Goal: Information Seeking & Learning: Learn about a topic

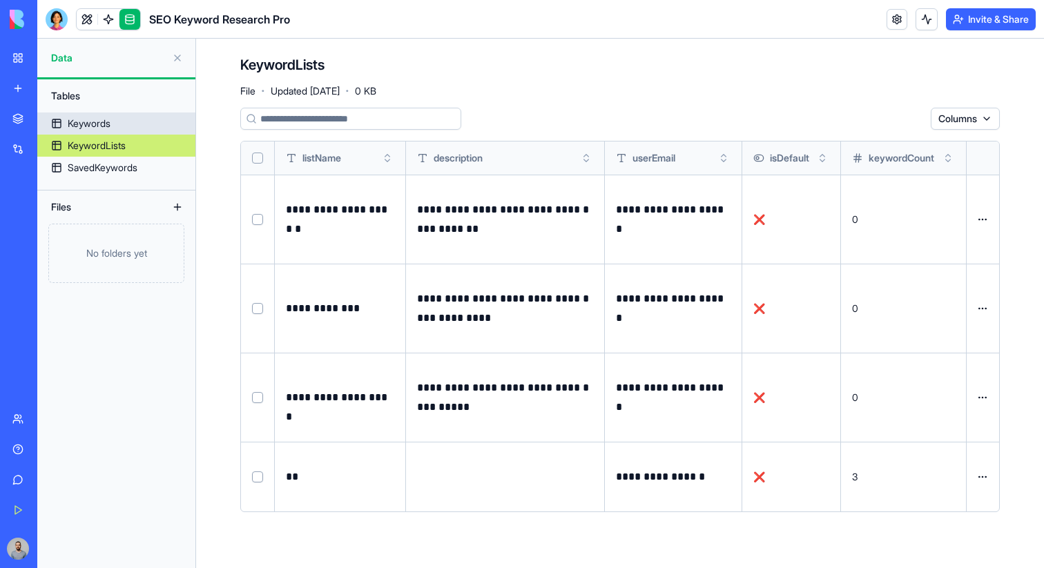
click at [118, 118] on link "Keywords" at bounding box center [116, 124] width 158 height 22
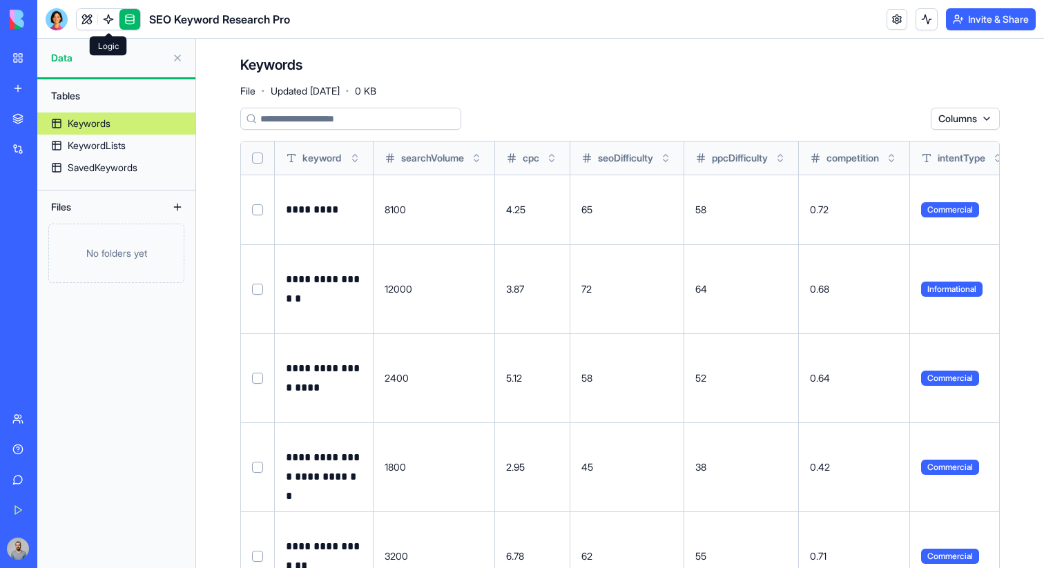
click at [115, 17] on link at bounding box center [108, 19] width 21 height 21
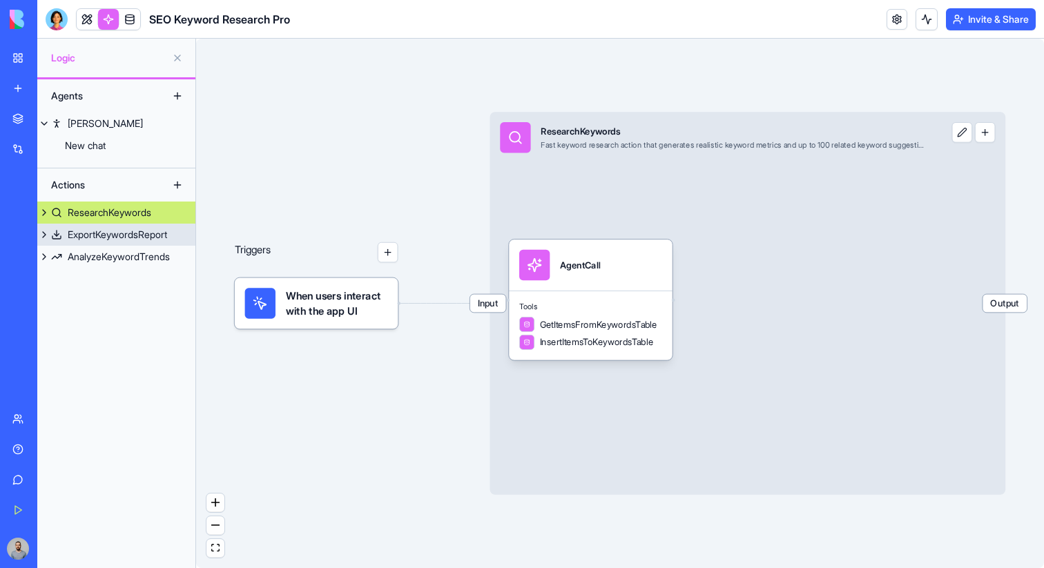
click at [98, 231] on div "ExportKeywordsReport" at bounding box center [117, 235] width 99 height 14
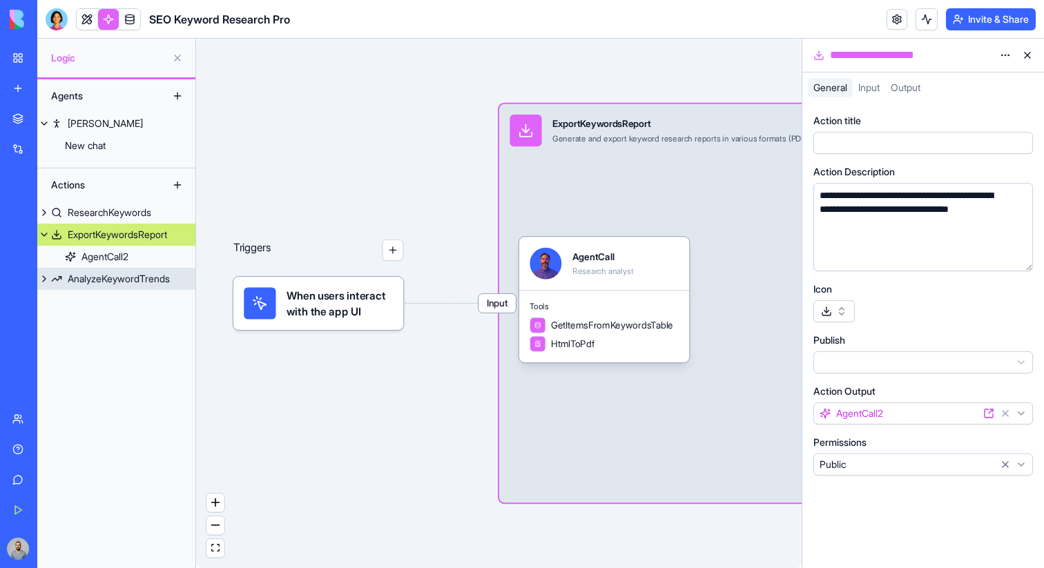
click at [122, 287] on link "AnalyzeKeywordTrends" at bounding box center [116, 279] width 158 height 22
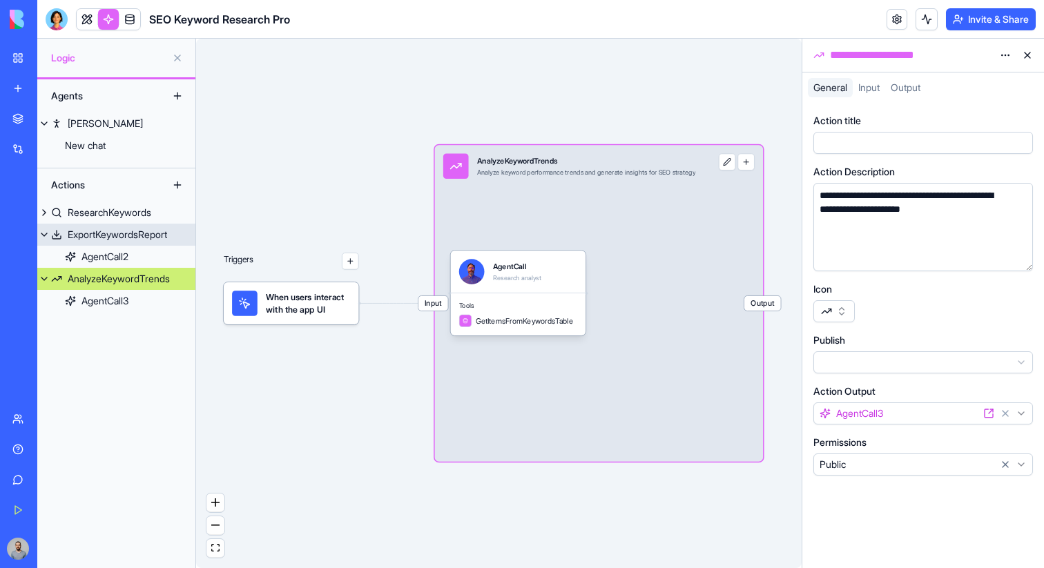
click at [126, 227] on link "ExportKeywordsReport" at bounding box center [116, 235] width 158 height 22
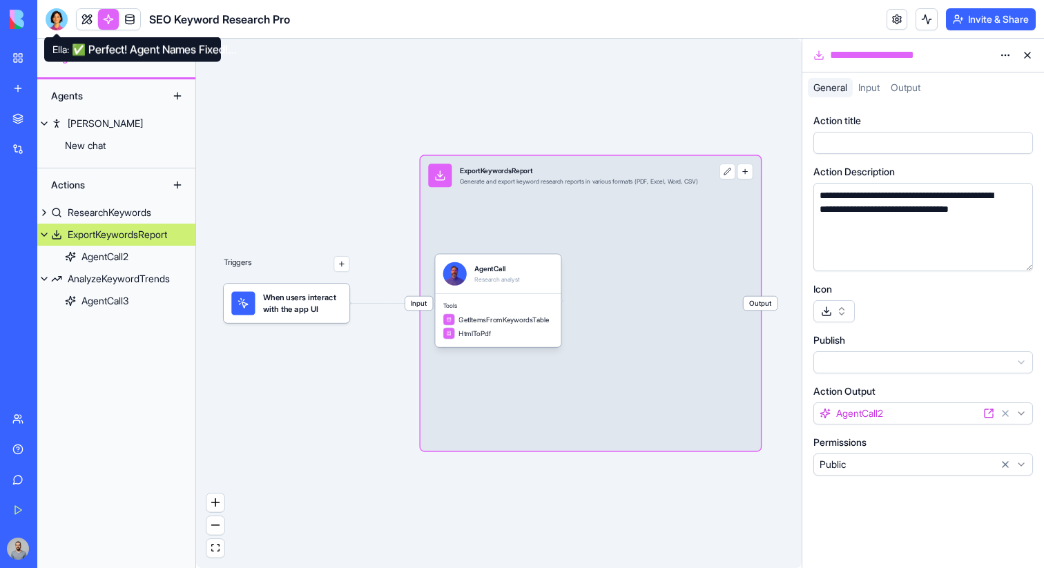
click at [62, 23] on div at bounding box center [57, 19] width 22 height 22
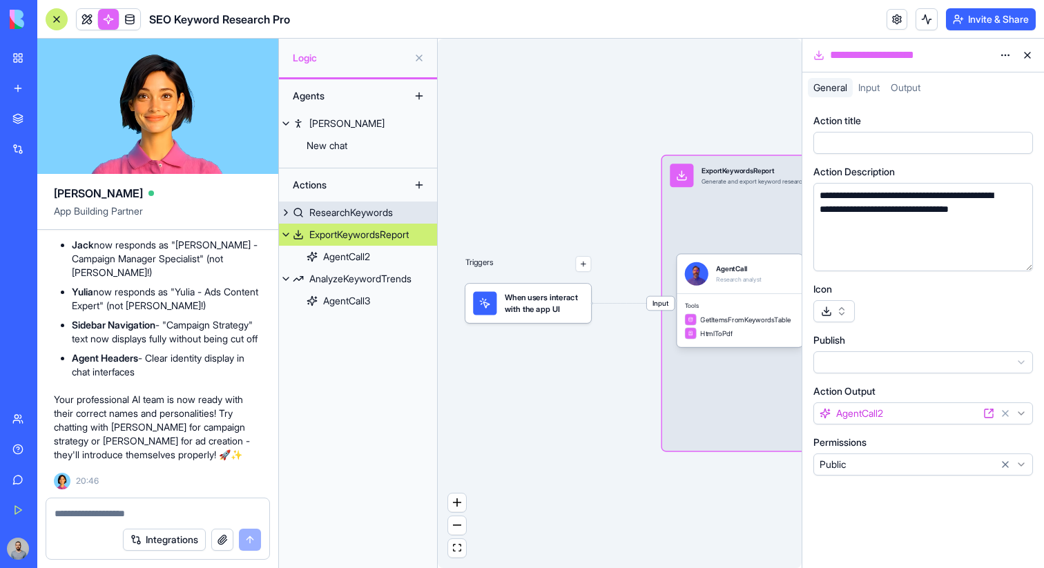
click at [341, 215] on div "ResearchKeywords" at bounding box center [351, 213] width 84 height 14
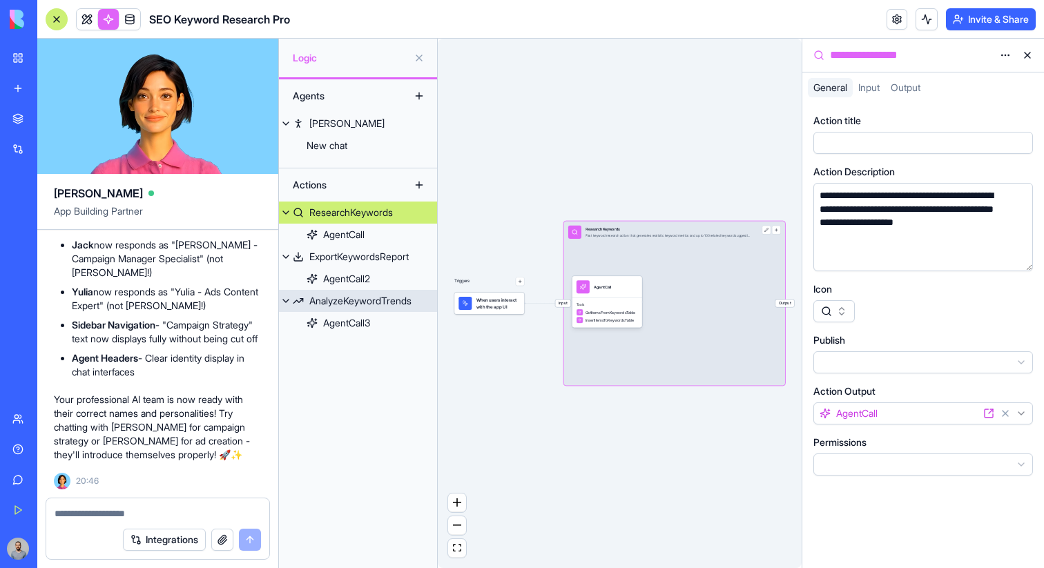
click at [335, 296] on div "AnalyzeKeywordTrends" at bounding box center [360, 301] width 102 height 14
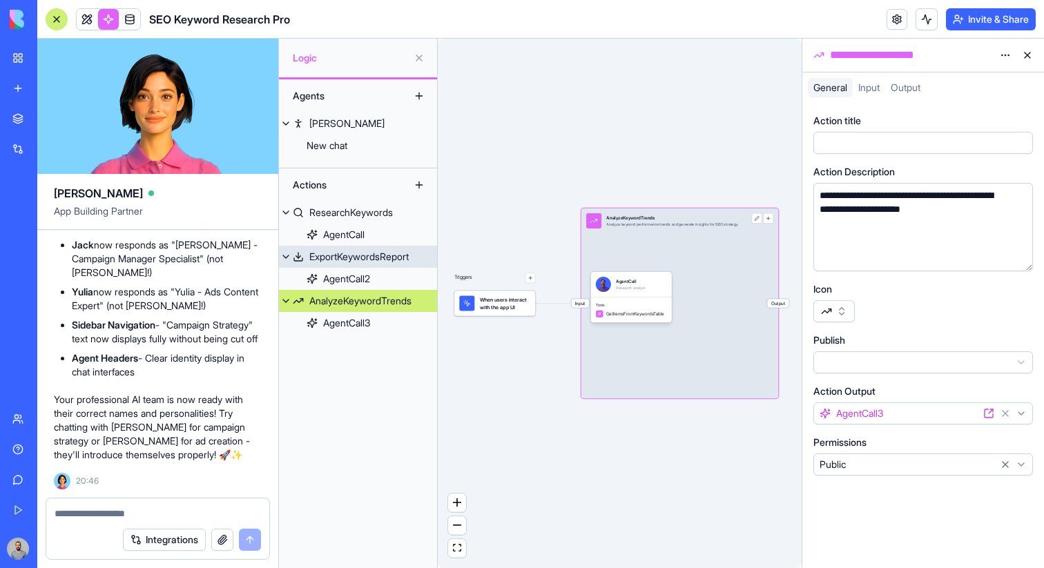
click at [340, 254] on div "ExportKeywordsReport" at bounding box center [358, 257] width 99 height 14
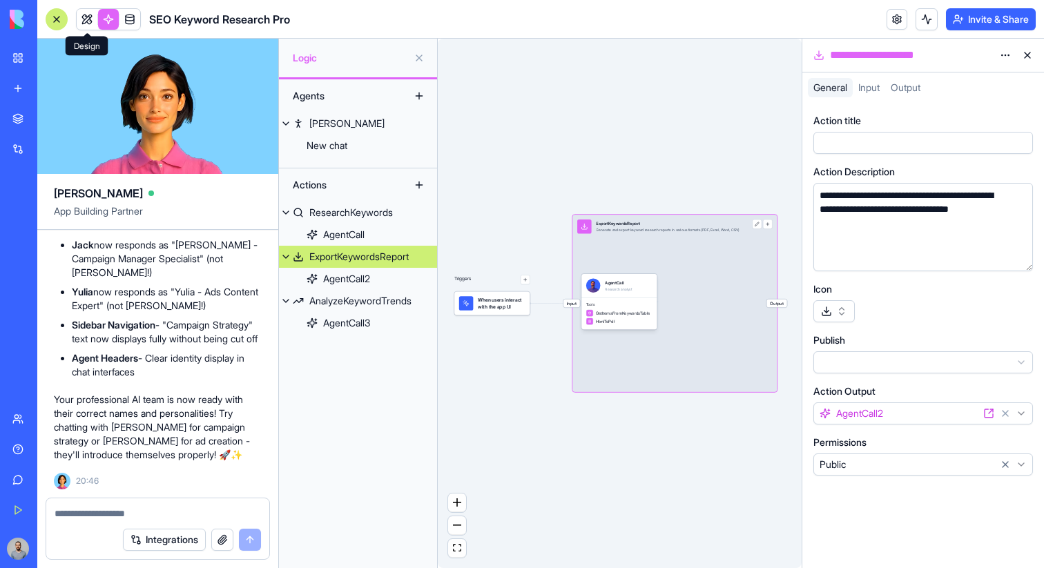
click at [89, 21] on link at bounding box center [87, 19] width 21 height 21
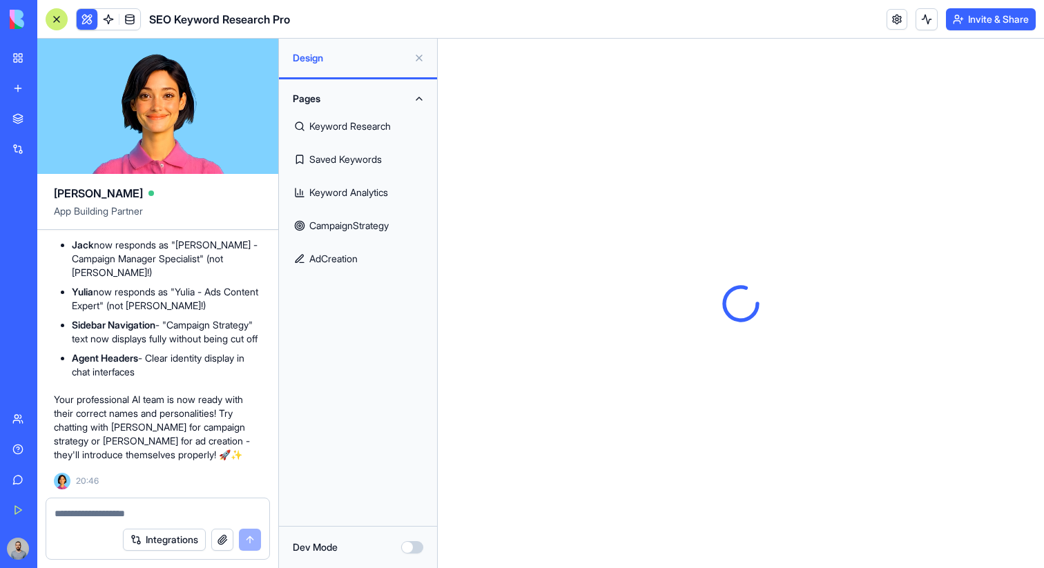
click at [129, 20] on link at bounding box center [129, 19] width 21 height 21
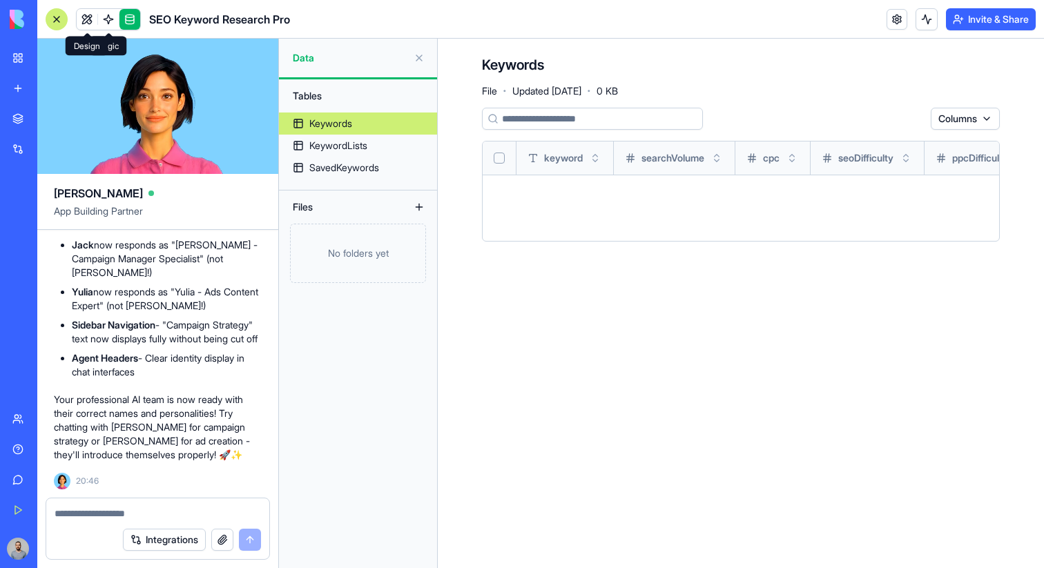
click at [57, 19] on div at bounding box center [57, 19] width 22 height 22
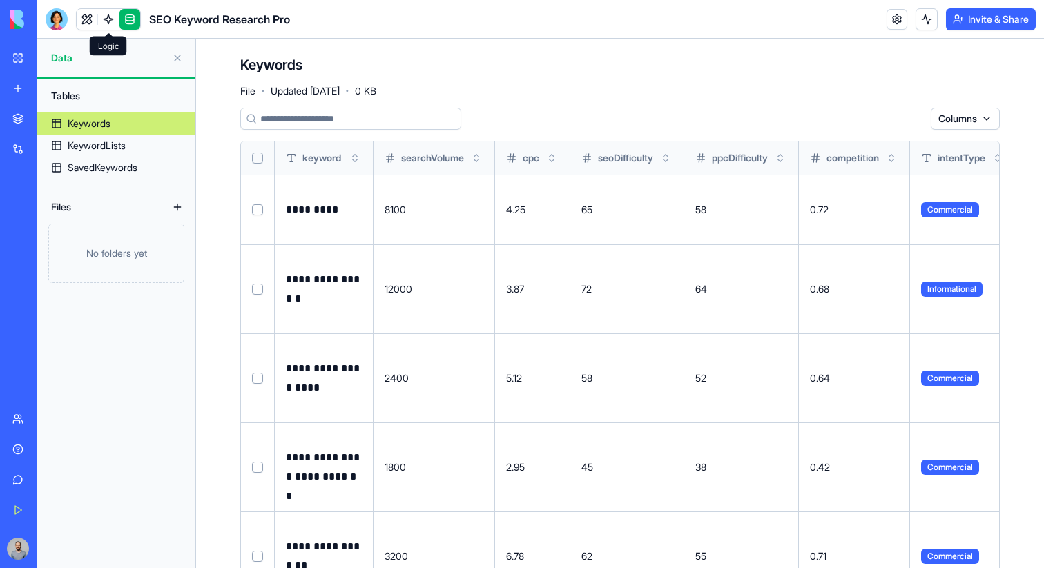
click at [110, 14] on link at bounding box center [108, 19] width 21 height 21
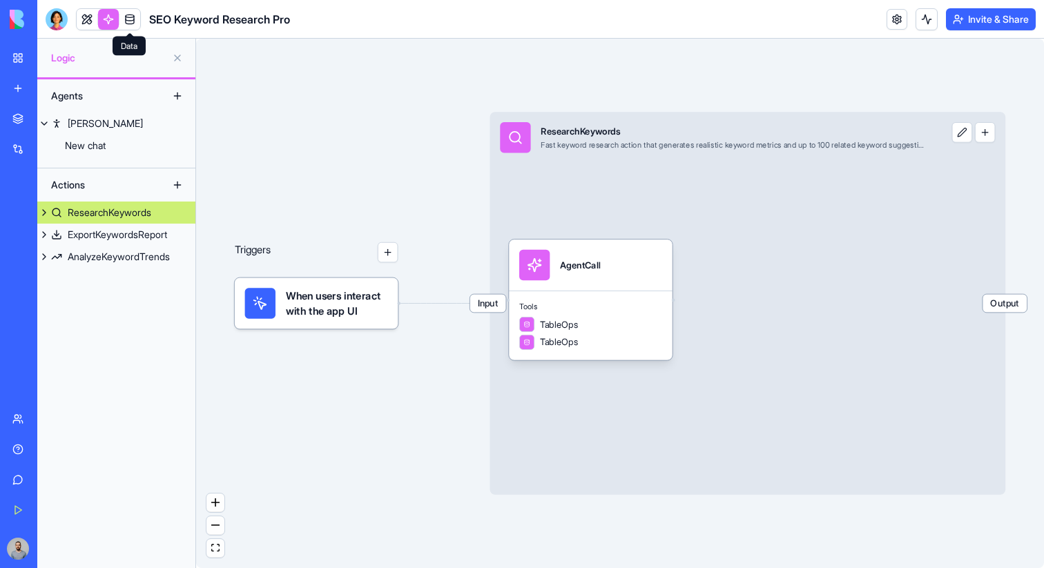
click at [125, 21] on link at bounding box center [129, 19] width 21 height 21
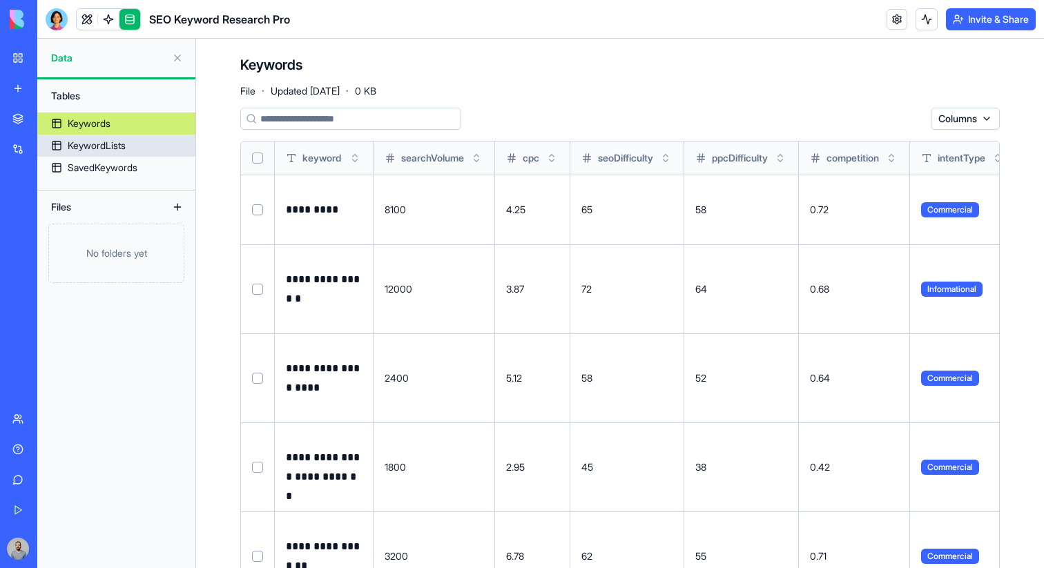
click at [107, 140] on div "KeywordLists" at bounding box center [97, 146] width 58 height 14
click at [113, 24] on link at bounding box center [108, 19] width 21 height 21
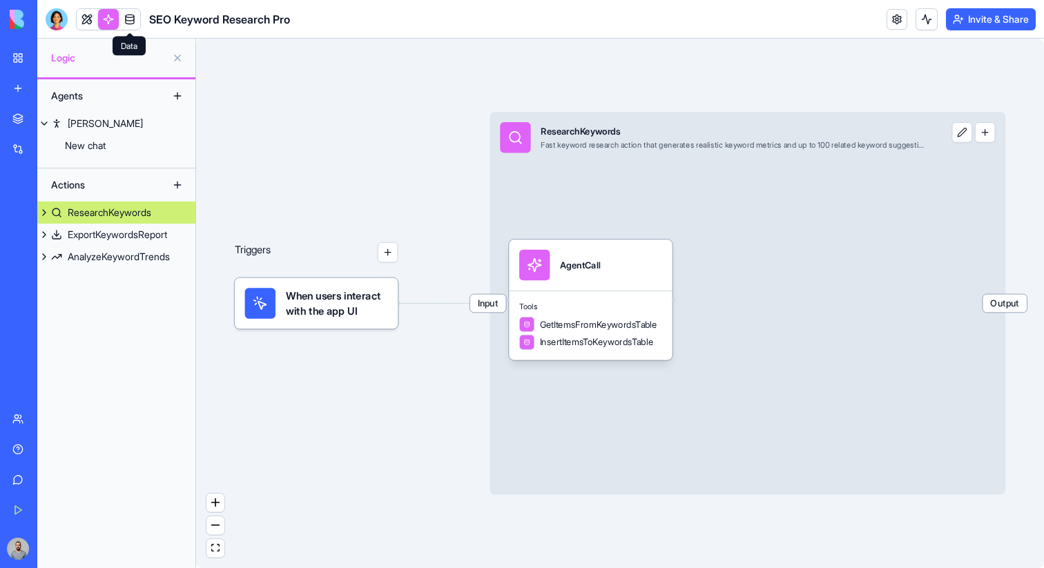
click at [124, 21] on link at bounding box center [129, 19] width 21 height 21
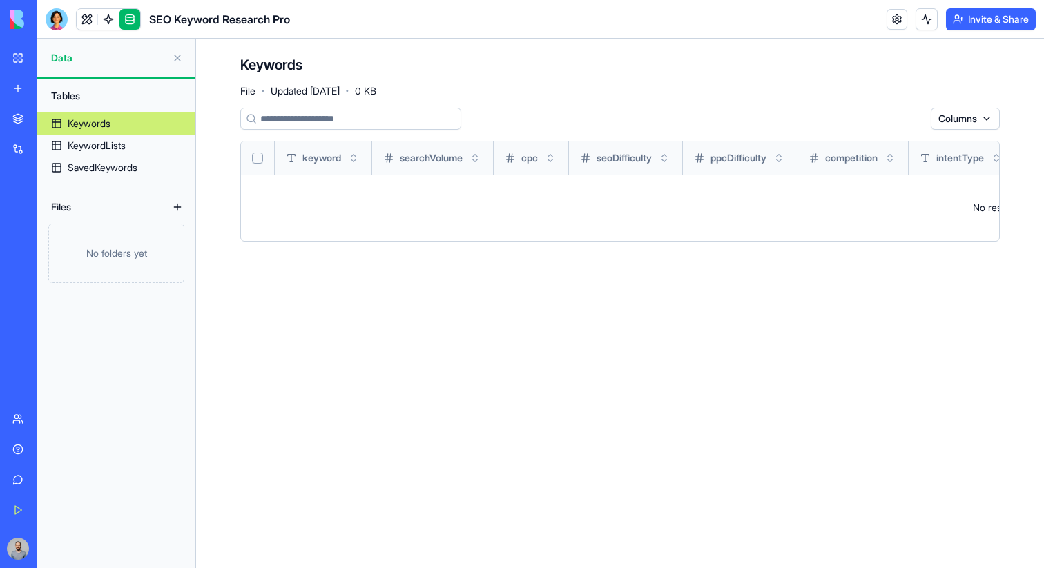
click at [103, 23] on link at bounding box center [108, 19] width 21 height 21
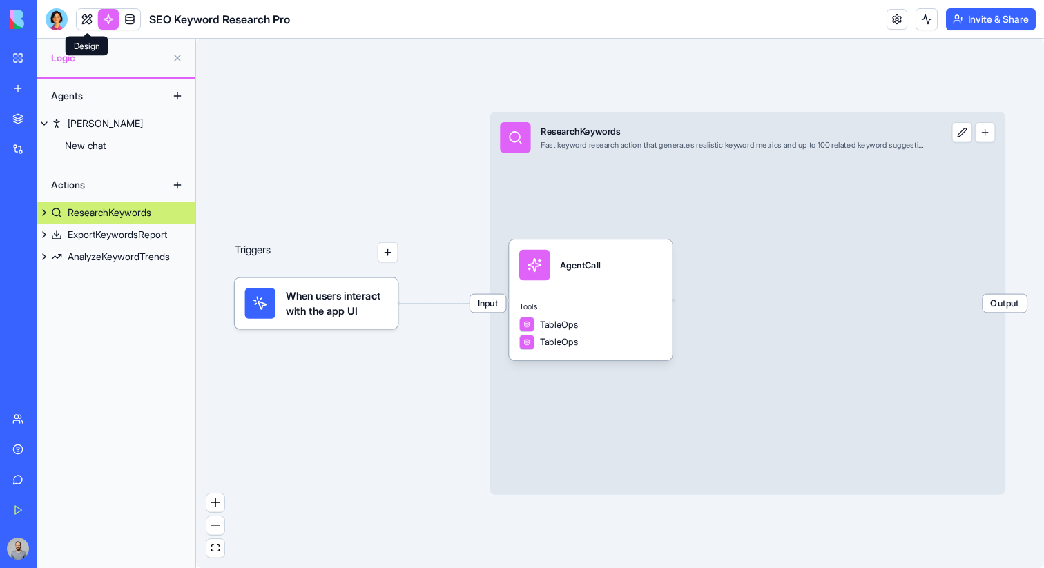
click at [87, 21] on link at bounding box center [87, 19] width 21 height 21
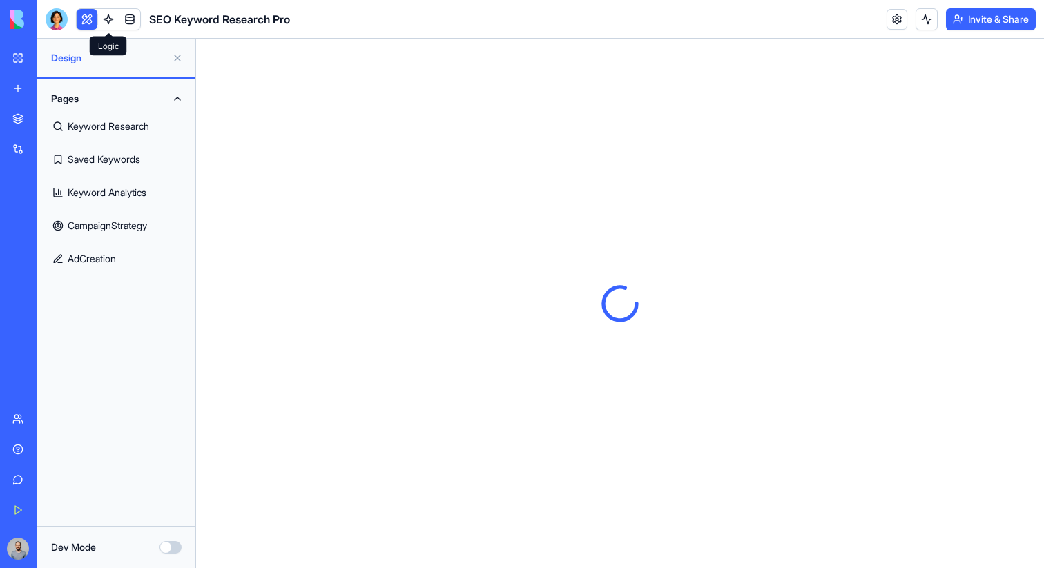
click at [108, 21] on link at bounding box center [108, 19] width 21 height 21
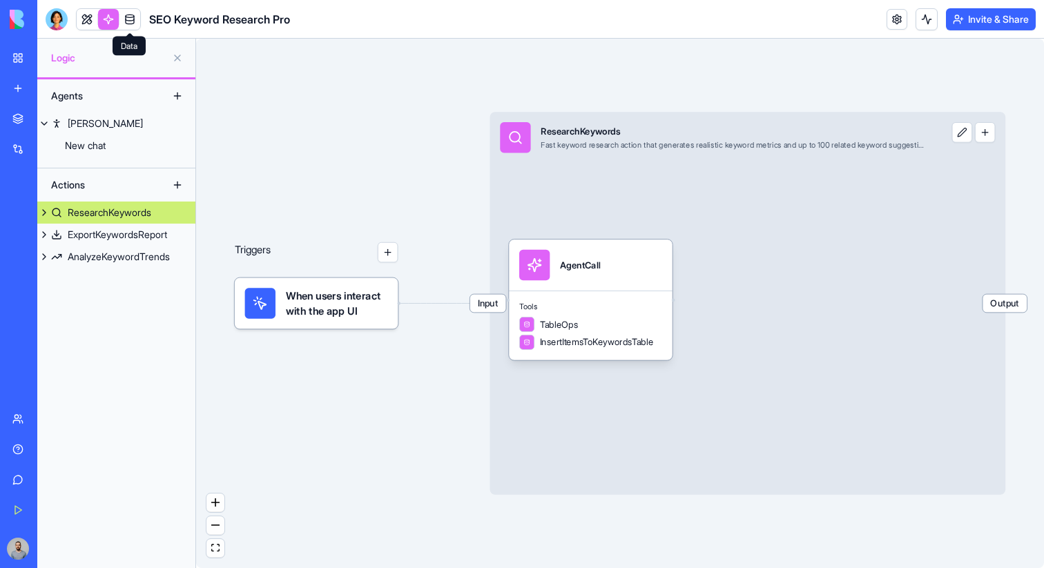
click at [124, 21] on link at bounding box center [129, 19] width 21 height 21
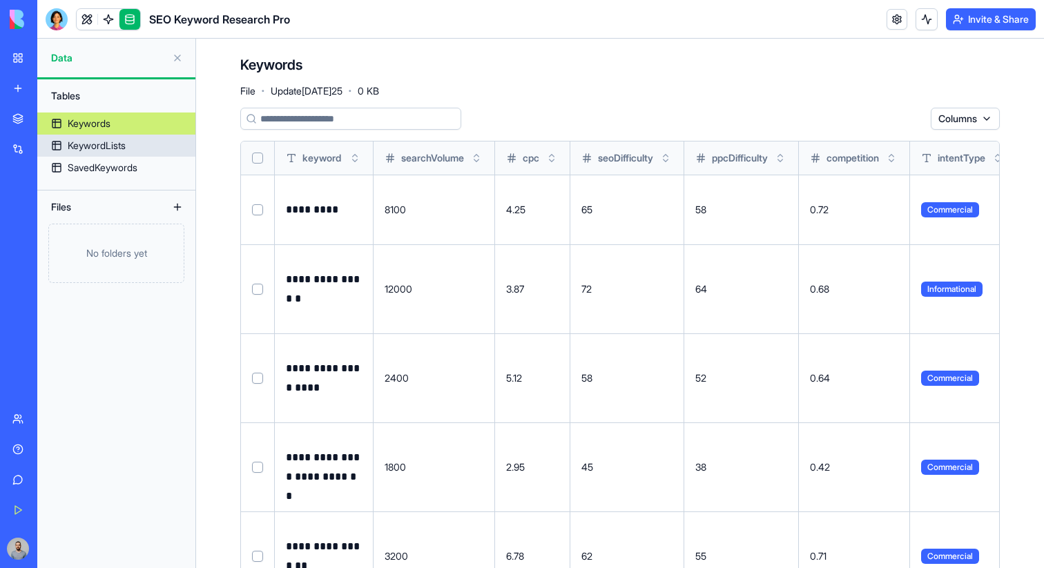
click at [139, 147] on link "KeywordLists" at bounding box center [116, 146] width 158 height 22
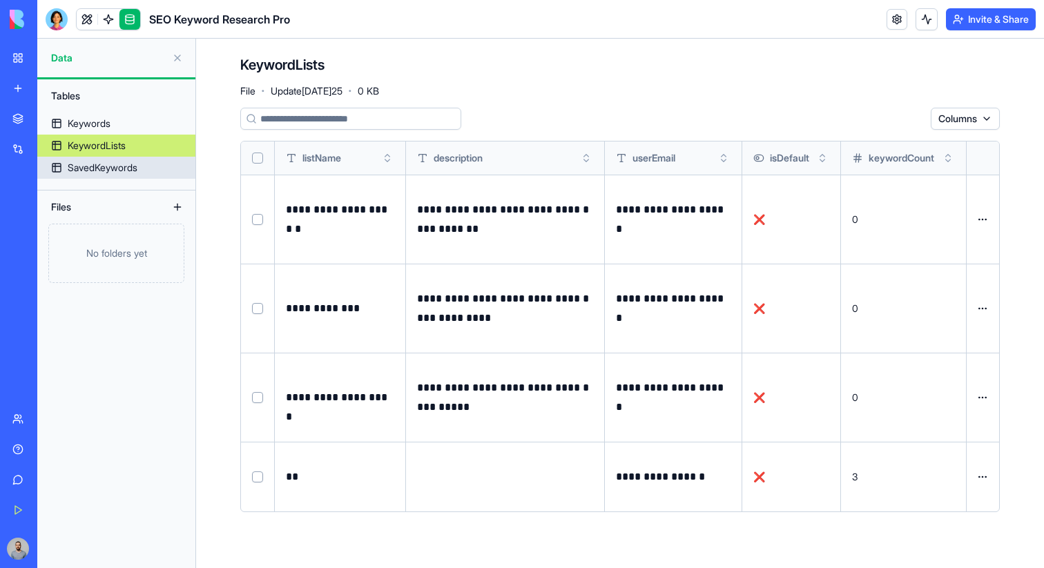
click at [150, 164] on link "SavedKeywords" at bounding box center [116, 168] width 158 height 22
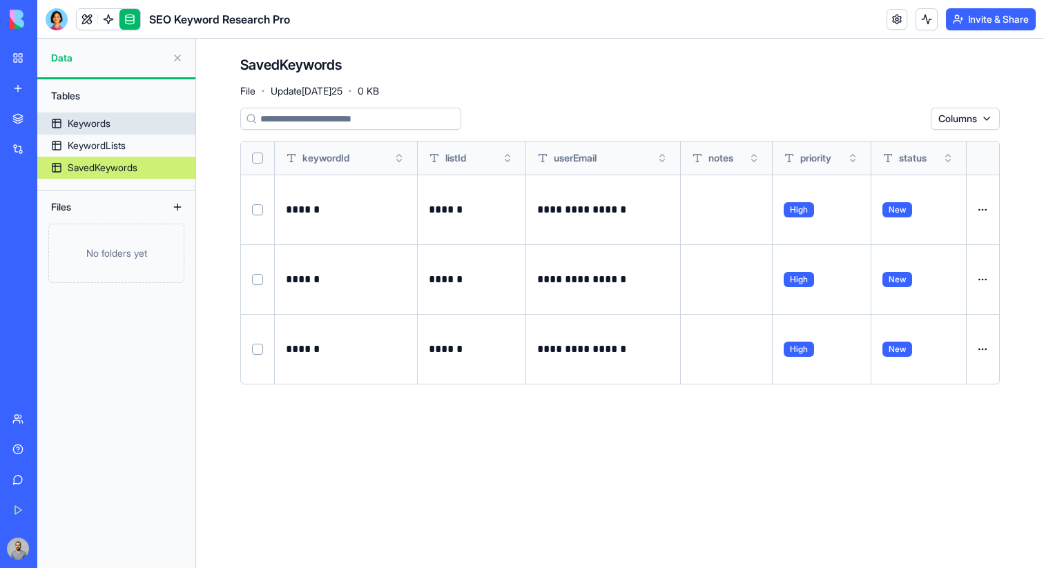
click at [144, 115] on link "Keywords" at bounding box center [116, 124] width 158 height 22
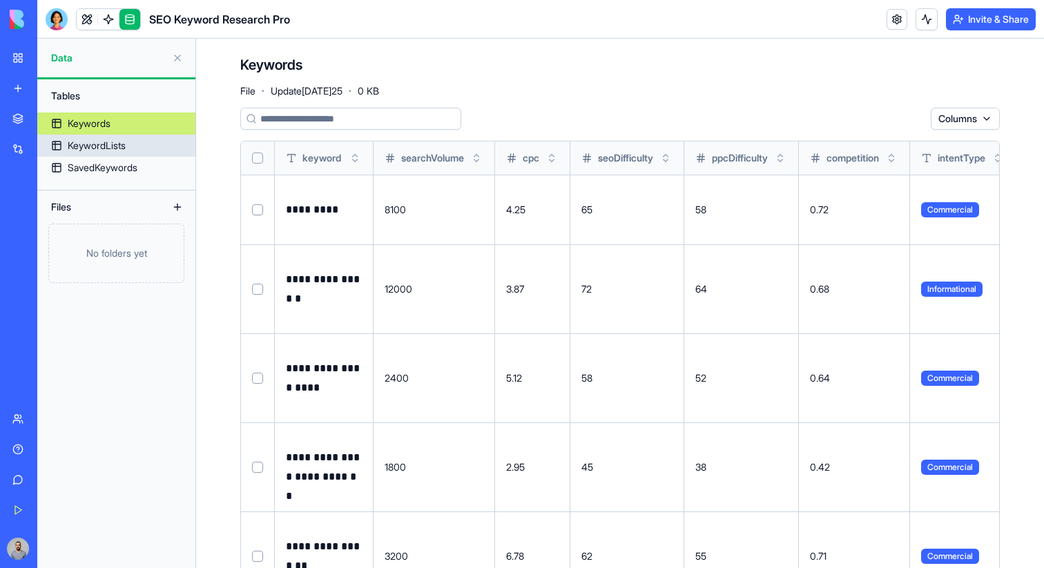
click at [119, 144] on div "KeywordLists" at bounding box center [97, 146] width 58 height 14
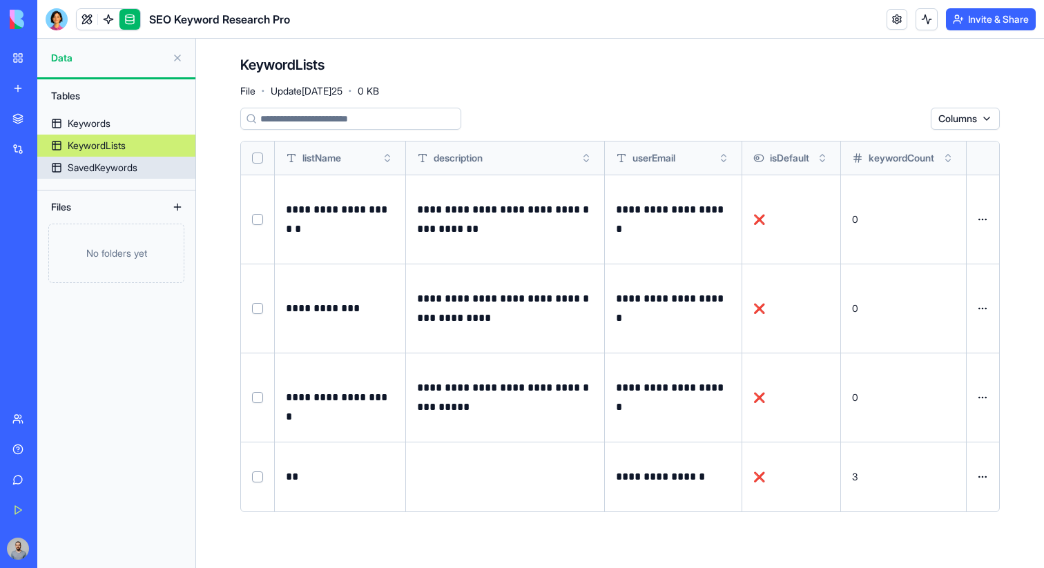
click at [153, 168] on link "SavedKeywords" at bounding box center [116, 168] width 158 height 22
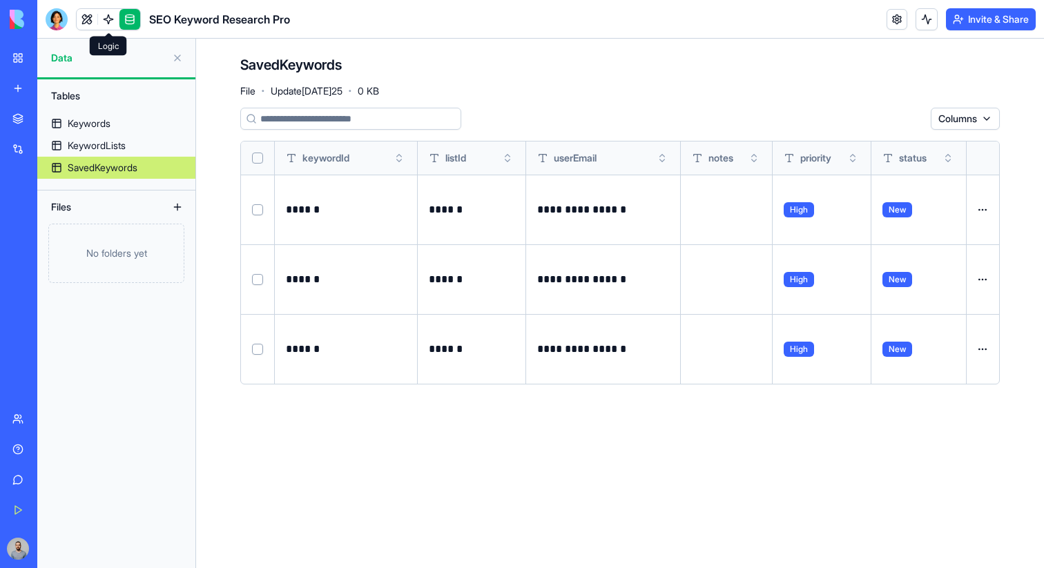
click at [110, 20] on link at bounding box center [108, 19] width 21 height 21
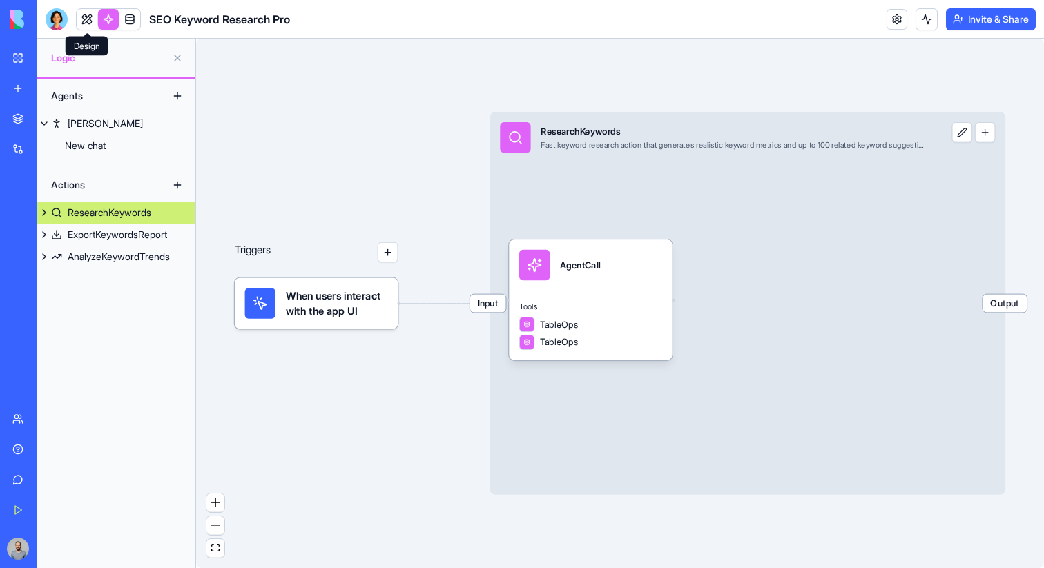
click at [82, 21] on link at bounding box center [87, 19] width 21 height 21
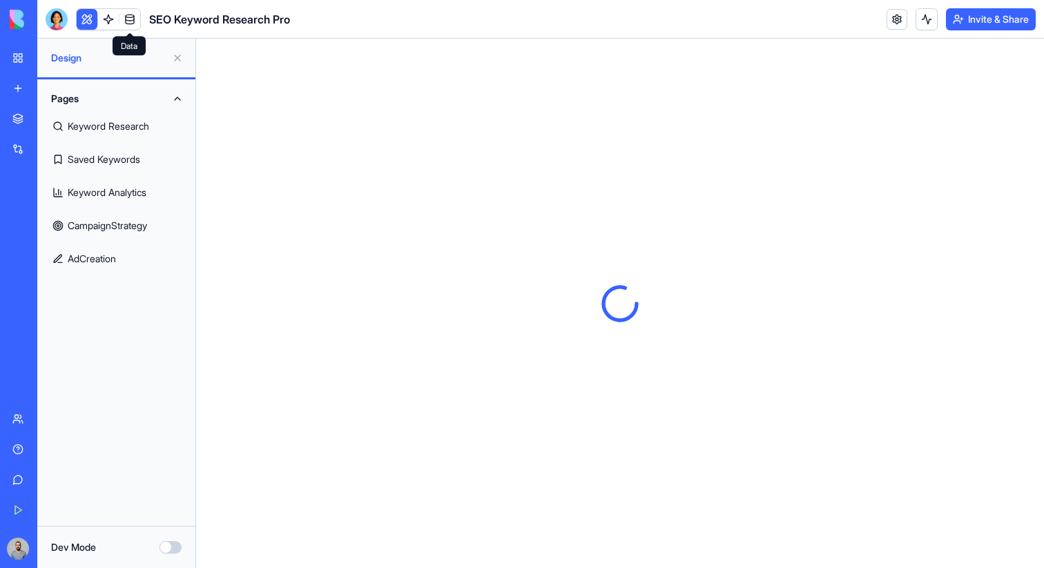
click at [124, 19] on link at bounding box center [129, 19] width 21 height 21
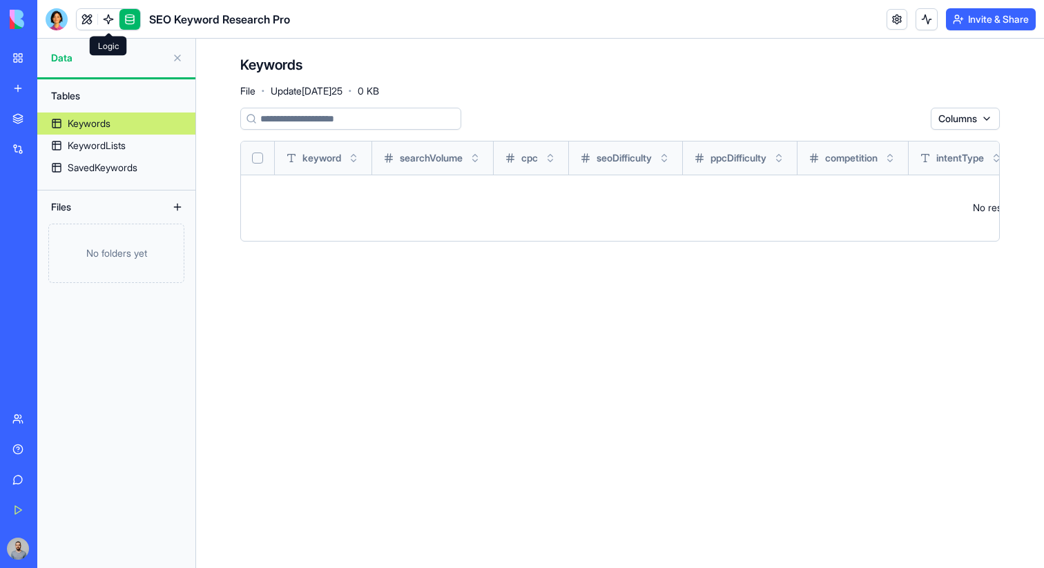
click at [104, 19] on link at bounding box center [108, 19] width 21 height 21
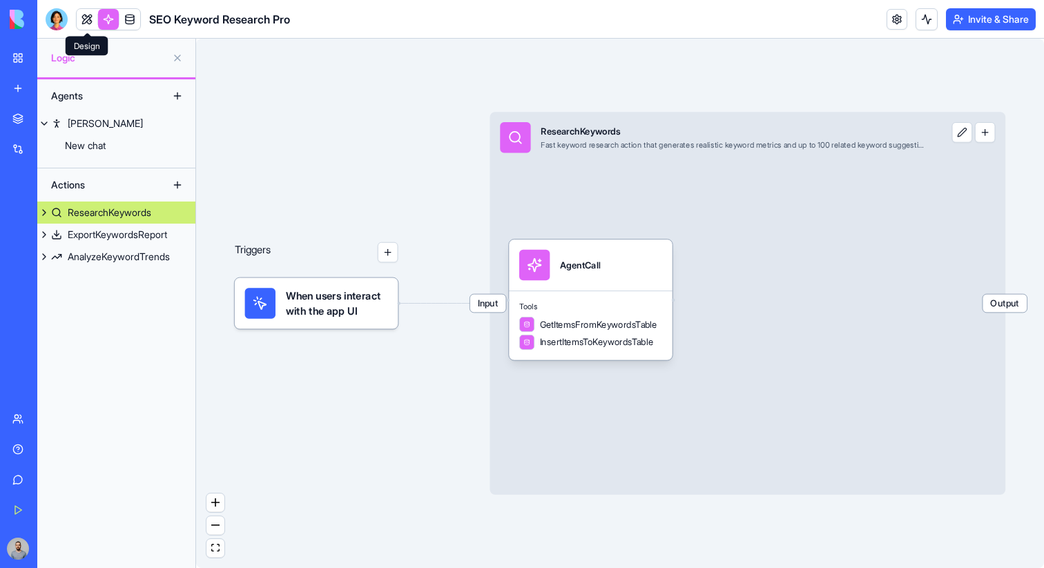
click at [83, 21] on link at bounding box center [87, 19] width 21 height 21
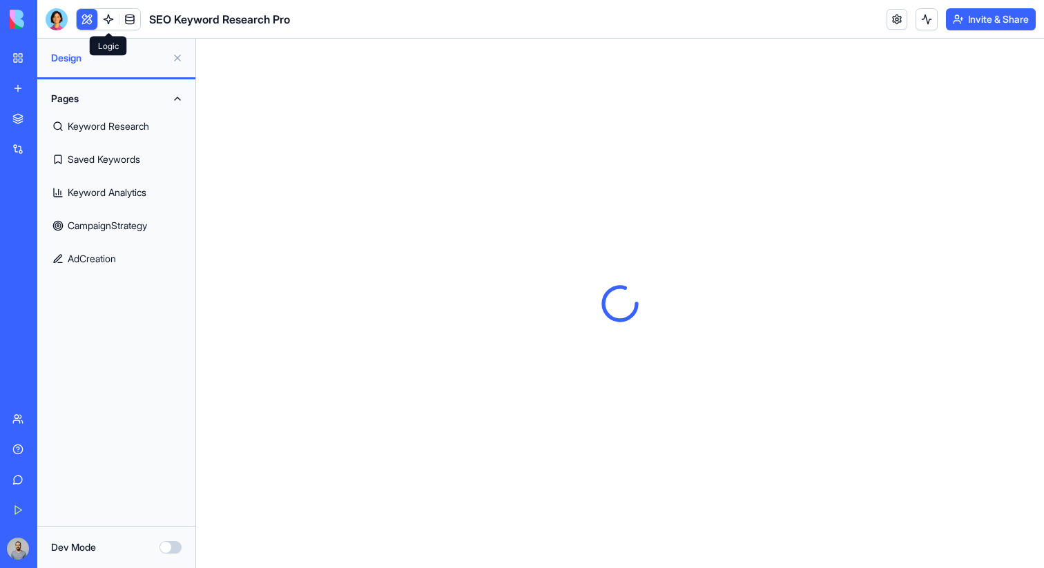
click at [108, 22] on link at bounding box center [108, 19] width 21 height 21
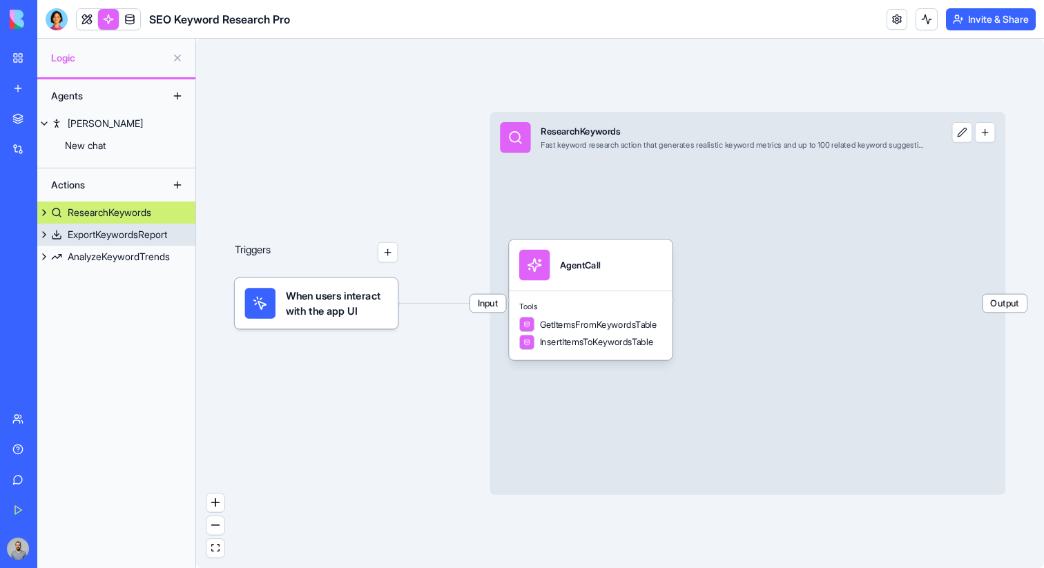
click at [127, 235] on div "ExportKeywordsReport" at bounding box center [117, 235] width 99 height 14
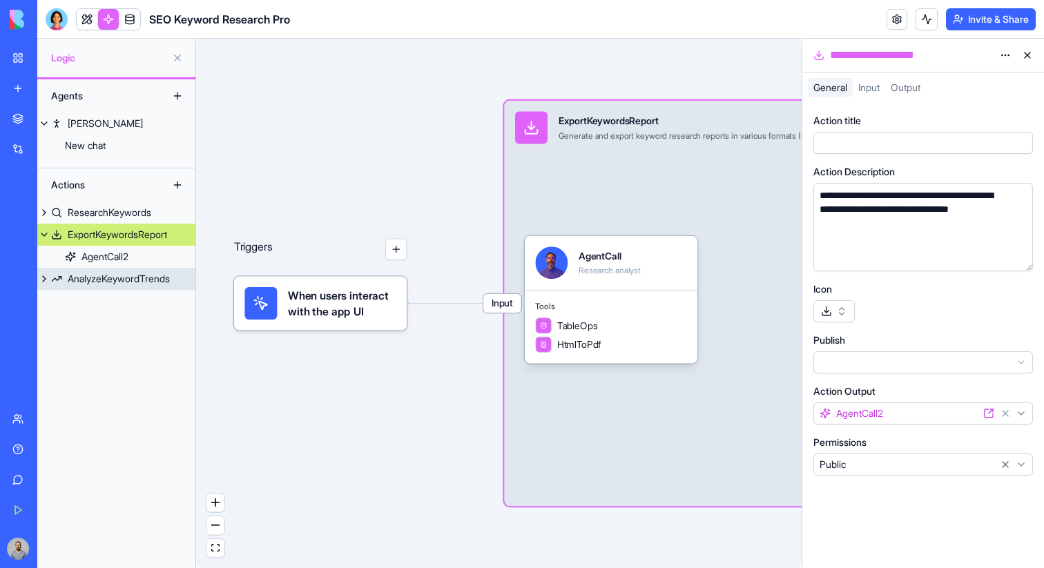
click at [123, 283] on div "AnalyzeKeywordTrends" at bounding box center [119, 279] width 102 height 14
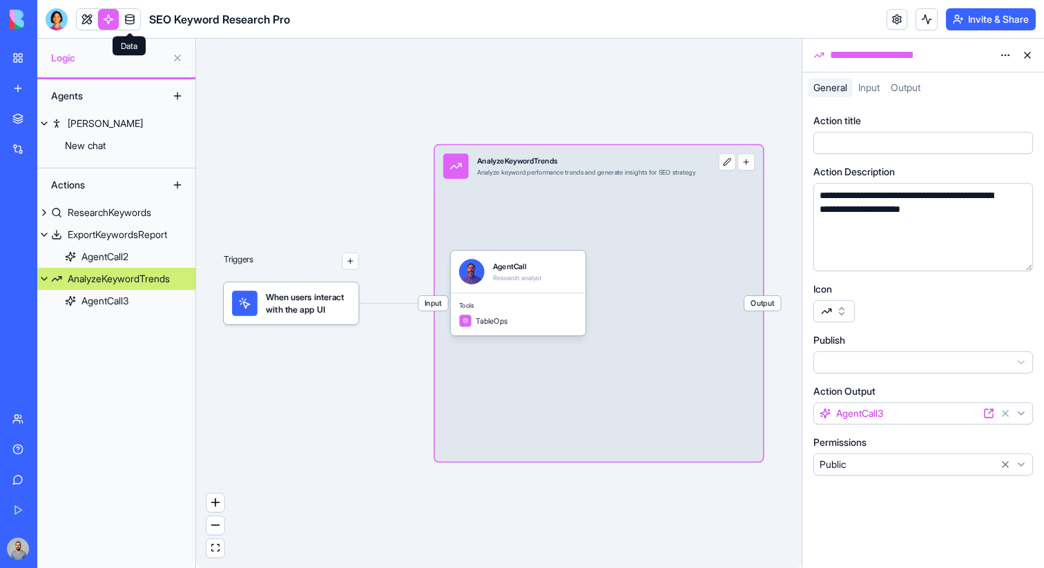
click at [127, 15] on link at bounding box center [129, 19] width 21 height 21
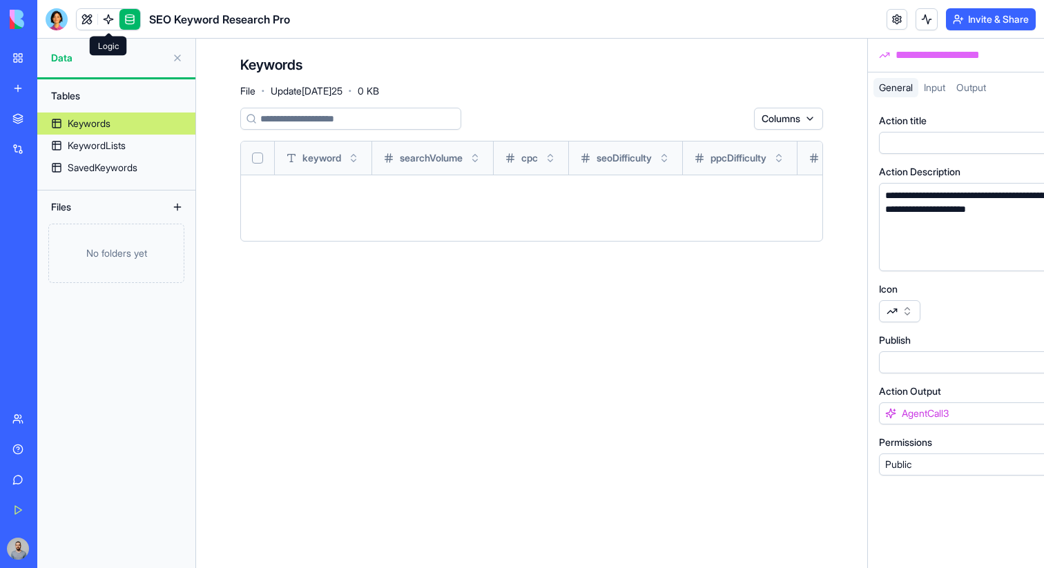
click at [108, 19] on link at bounding box center [108, 19] width 21 height 21
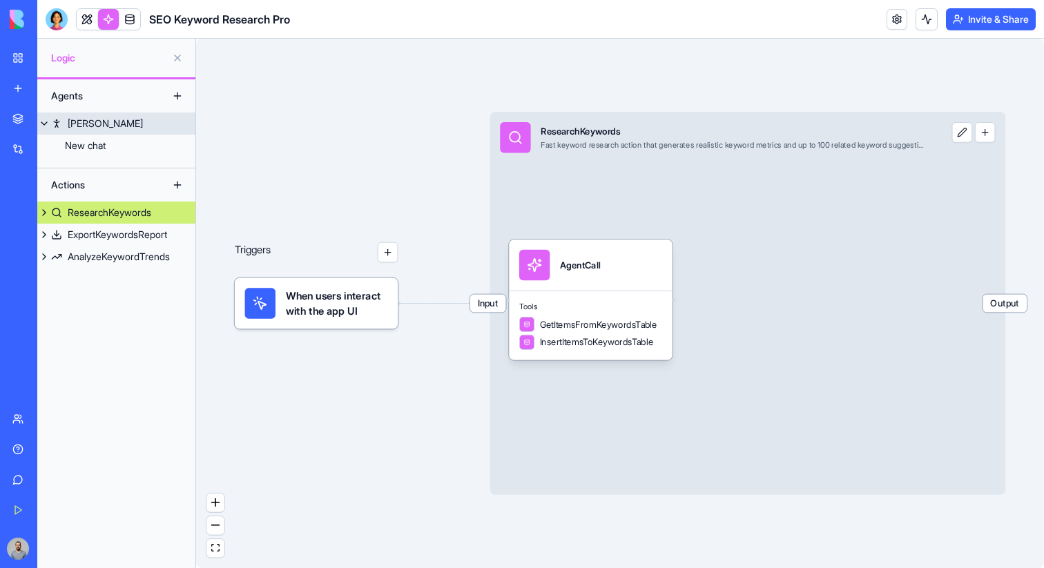
click at [122, 127] on link "[PERSON_NAME]" at bounding box center [116, 124] width 158 height 22
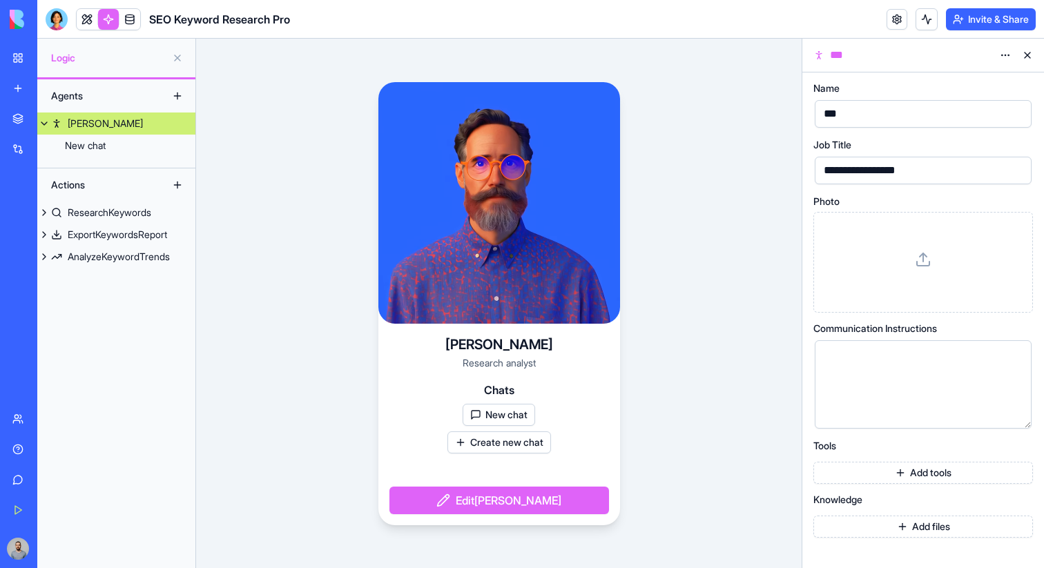
click at [44, 50] on link "My Workspace" at bounding box center [31, 58] width 55 height 28
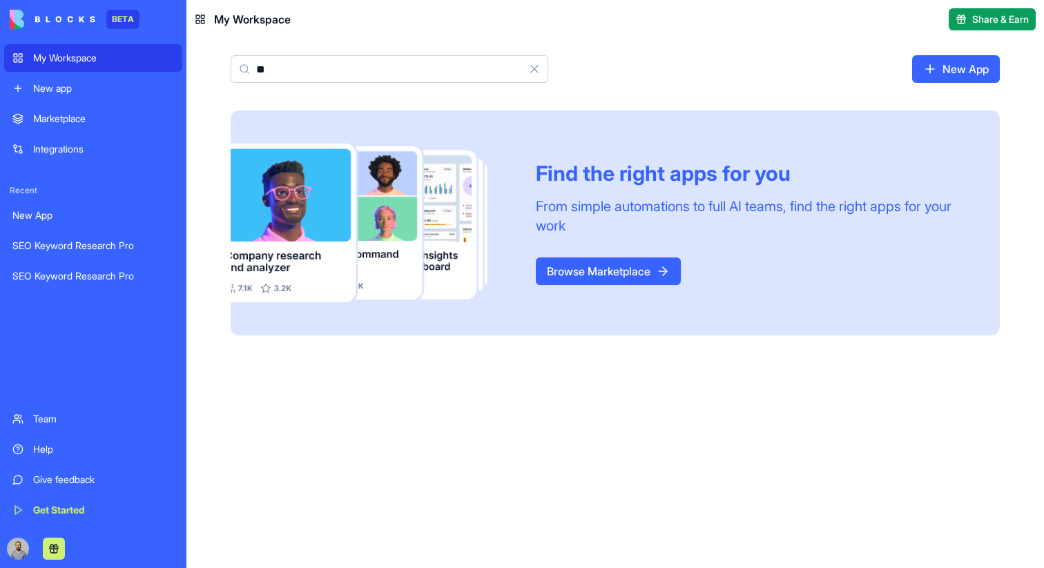
type input "*"
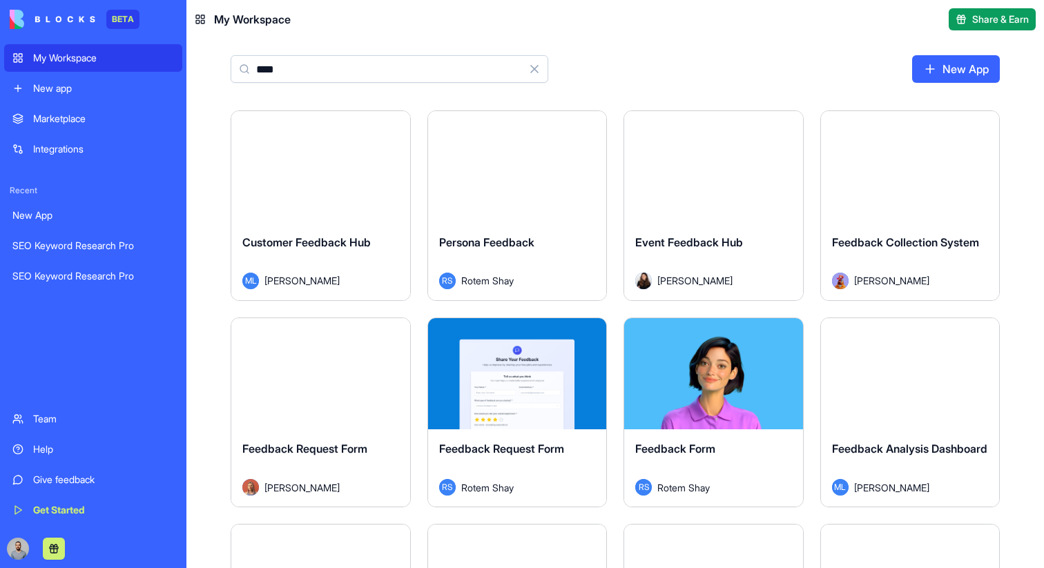
type input "****"
click at [356, 211] on div "Launch" at bounding box center [320, 167] width 179 height 112
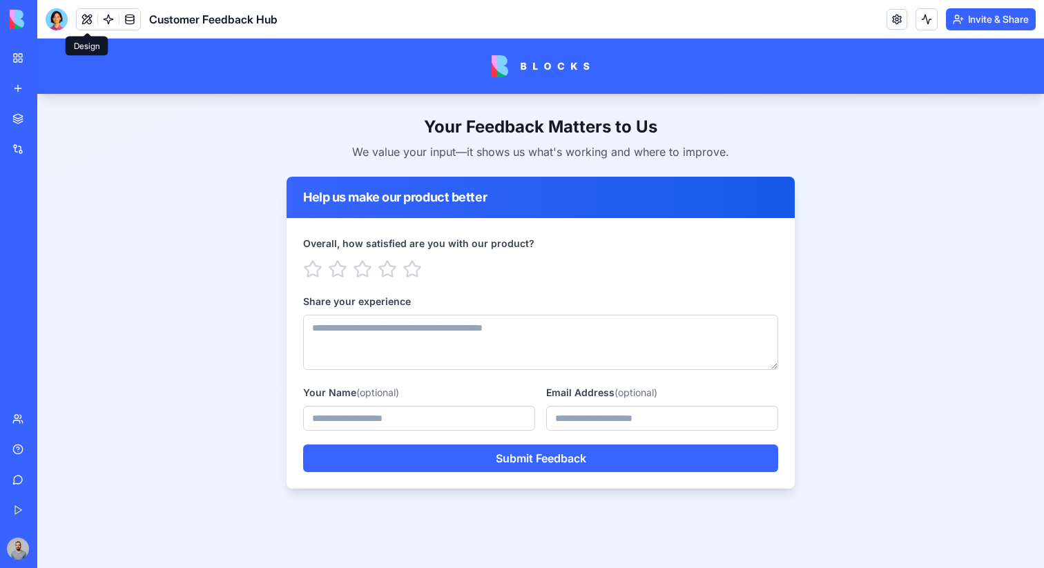
click at [86, 17] on button at bounding box center [87, 19] width 21 height 21
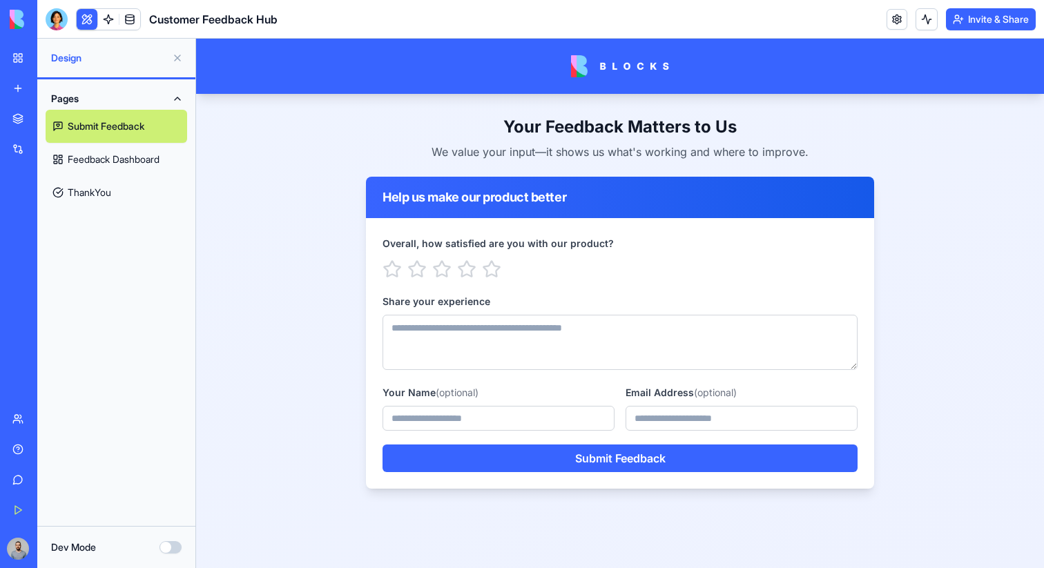
click at [122, 165] on link "Feedback Dashboard" at bounding box center [117, 159] width 142 height 33
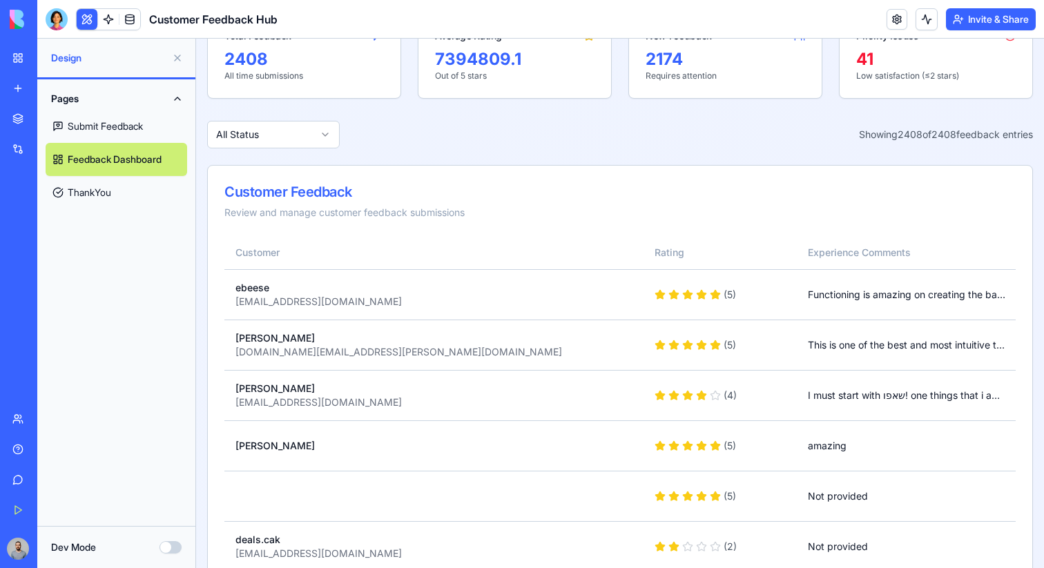
scroll to position [176, 0]
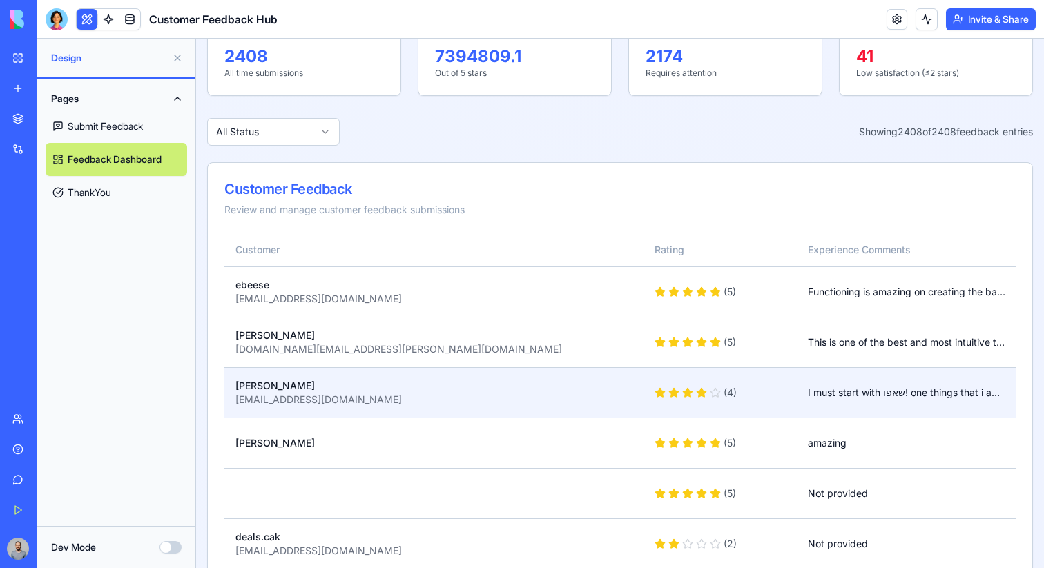
click at [619, 398] on div "[EMAIL_ADDRESS][DOMAIN_NAME]" at bounding box center [434, 400] width 397 height 14
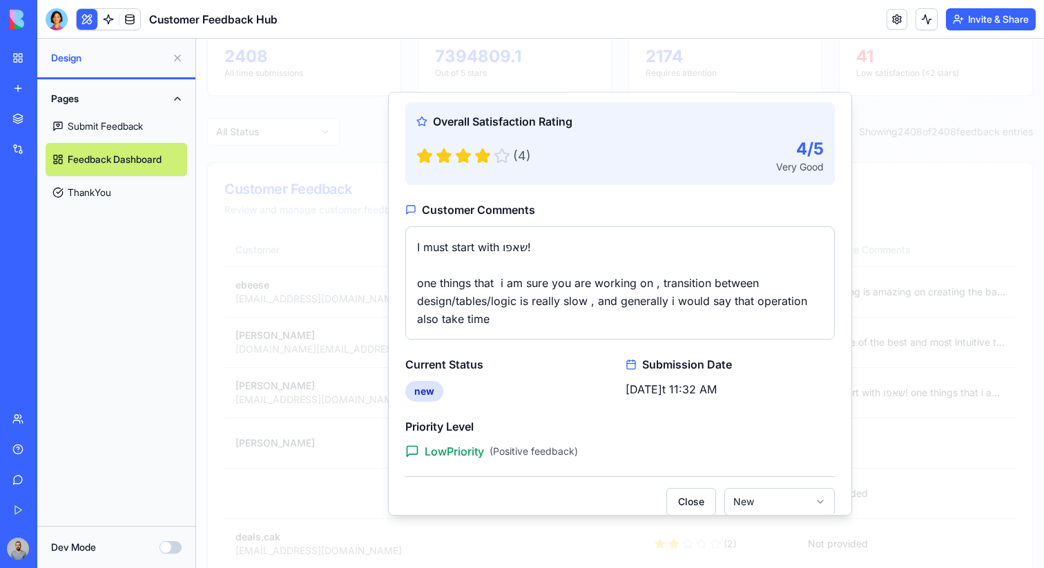
scroll to position [151, 0]
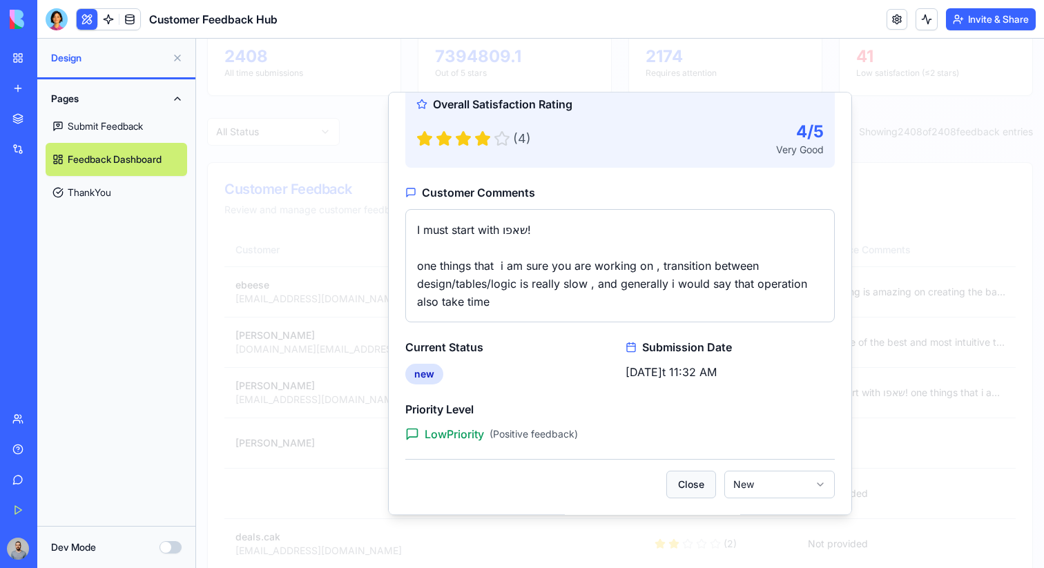
click at [700, 475] on button "Close" at bounding box center [692, 485] width 50 height 28
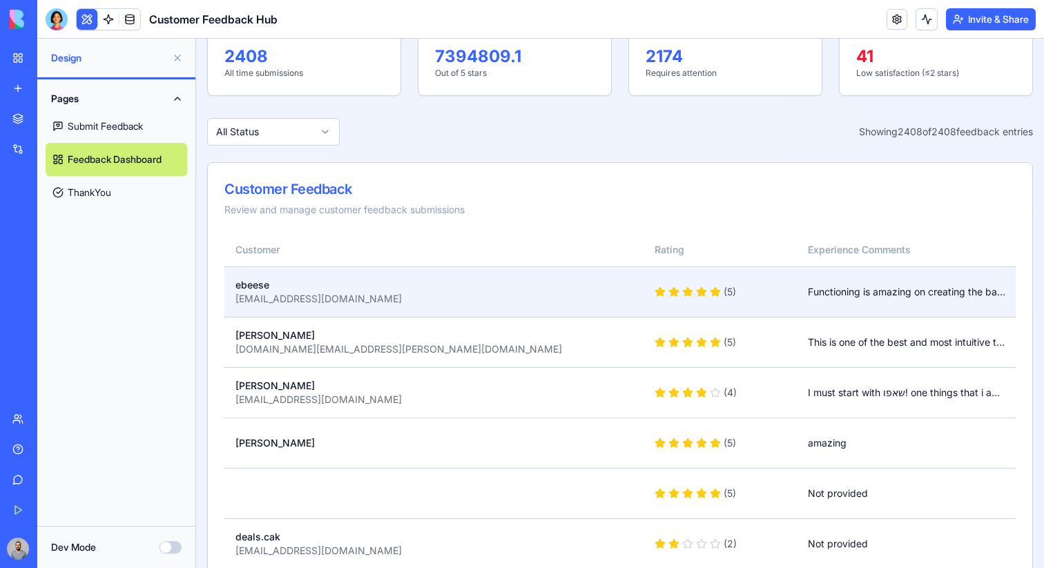
click at [776, 292] on div "( 5 )" at bounding box center [720, 292] width 131 height 14
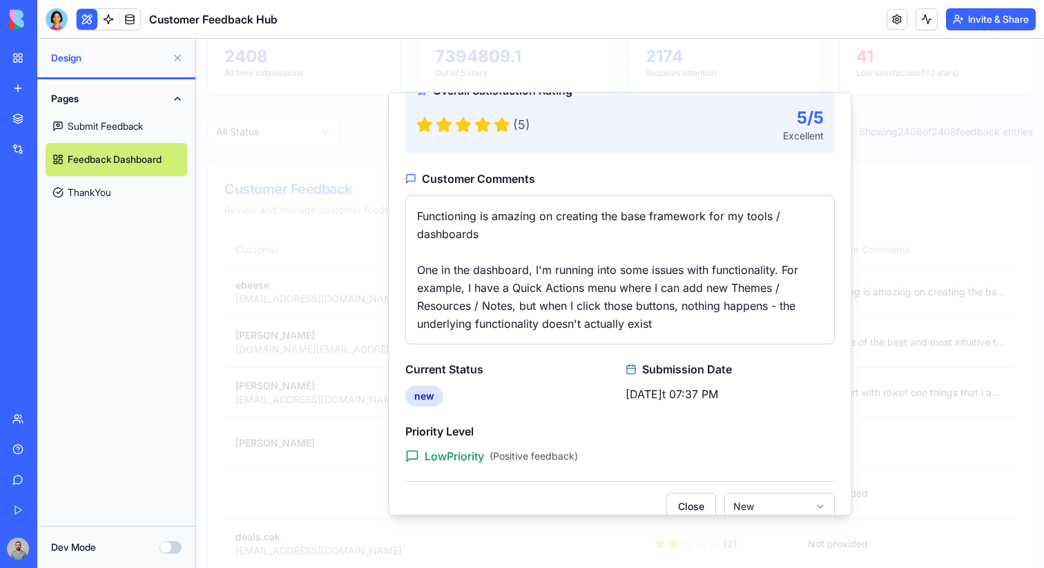
scroll to position [187, 0]
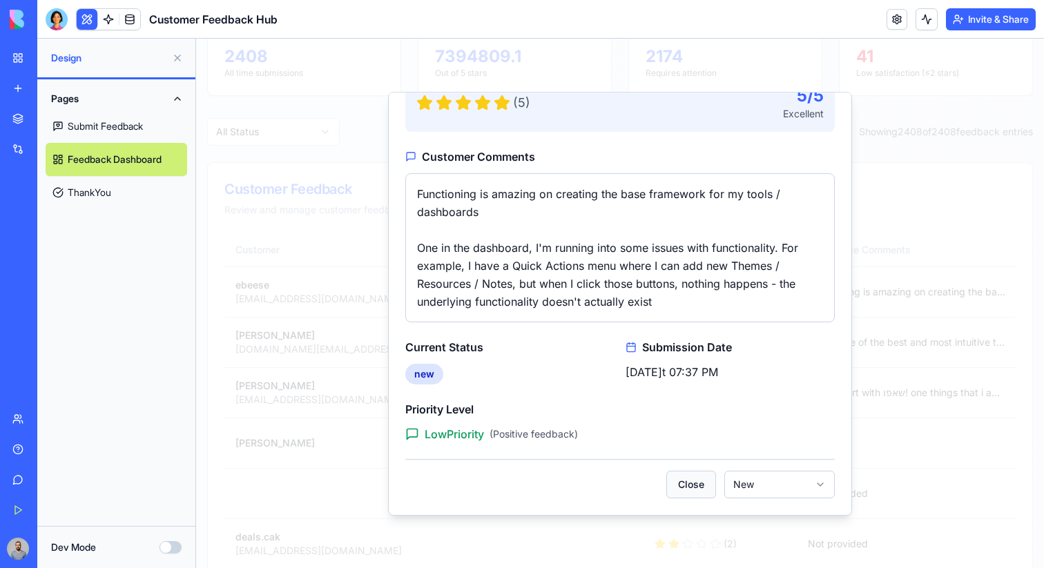
click at [691, 485] on button "Close" at bounding box center [692, 485] width 50 height 28
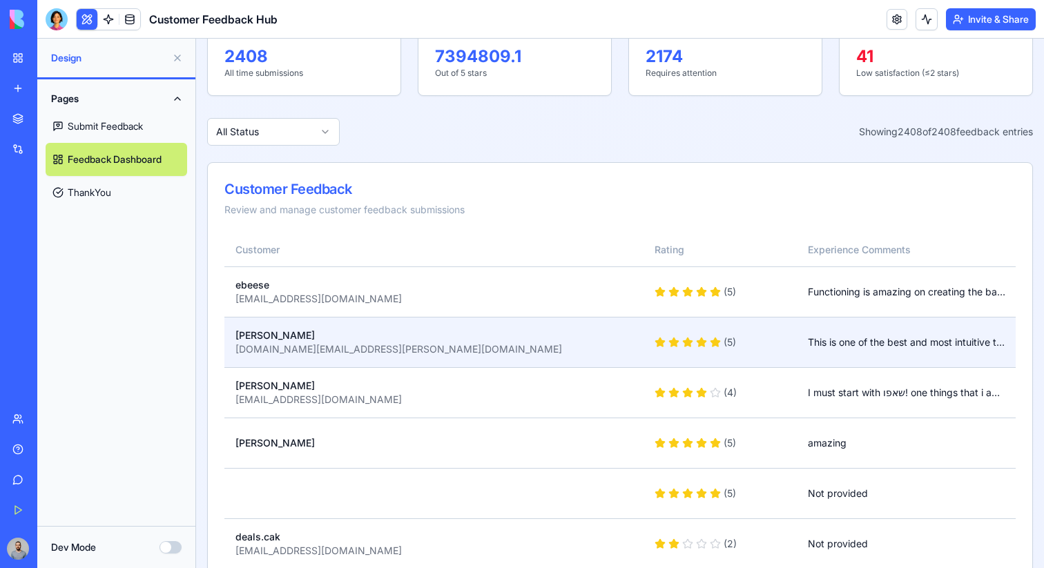
click at [786, 347] on div "( 5 )" at bounding box center [720, 343] width 131 height 14
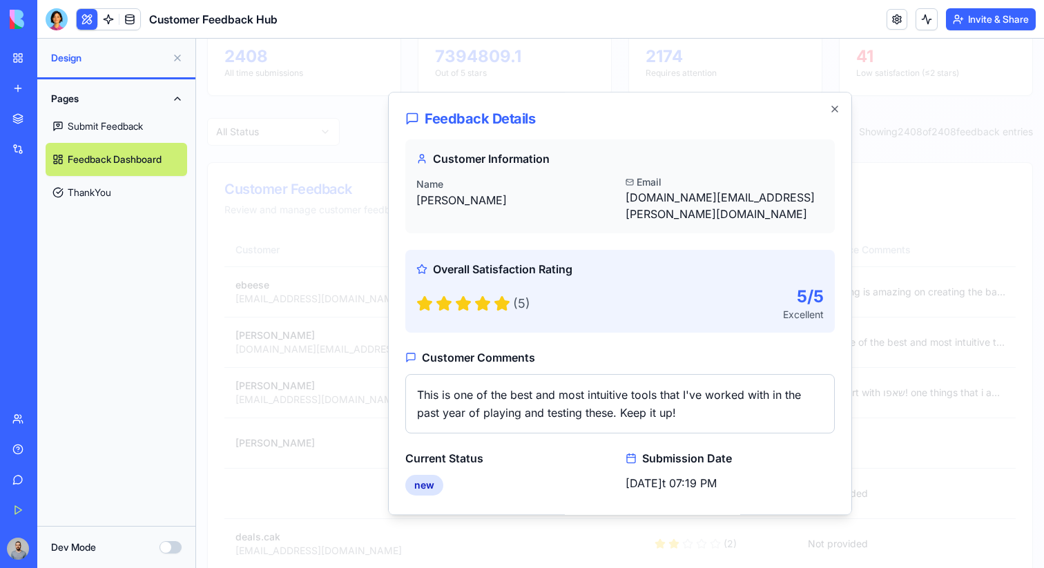
click at [896, 442] on div at bounding box center [620, 304] width 848 height 530
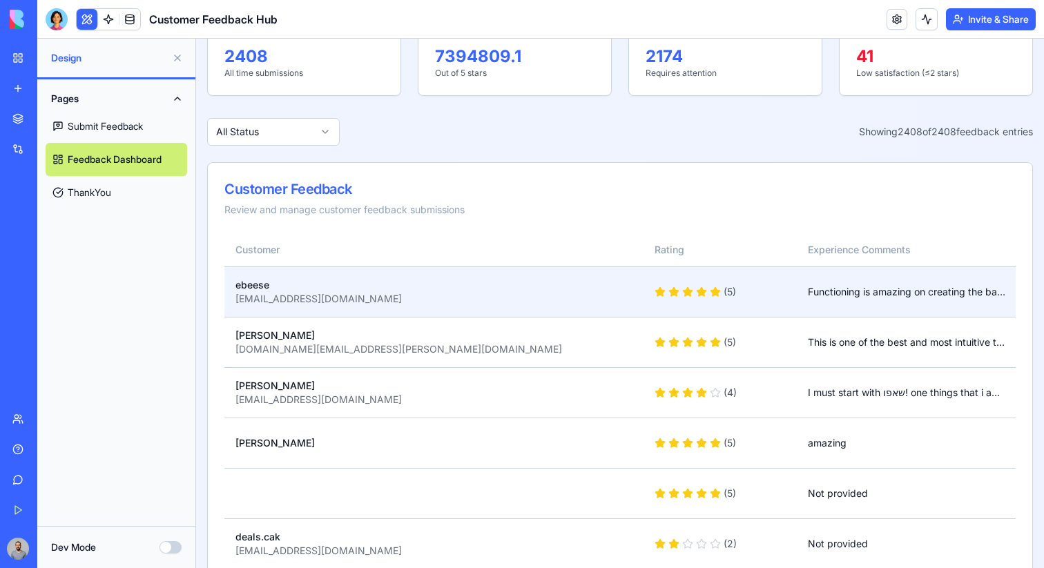
click at [786, 294] on div "( 5 )" at bounding box center [720, 292] width 131 height 14
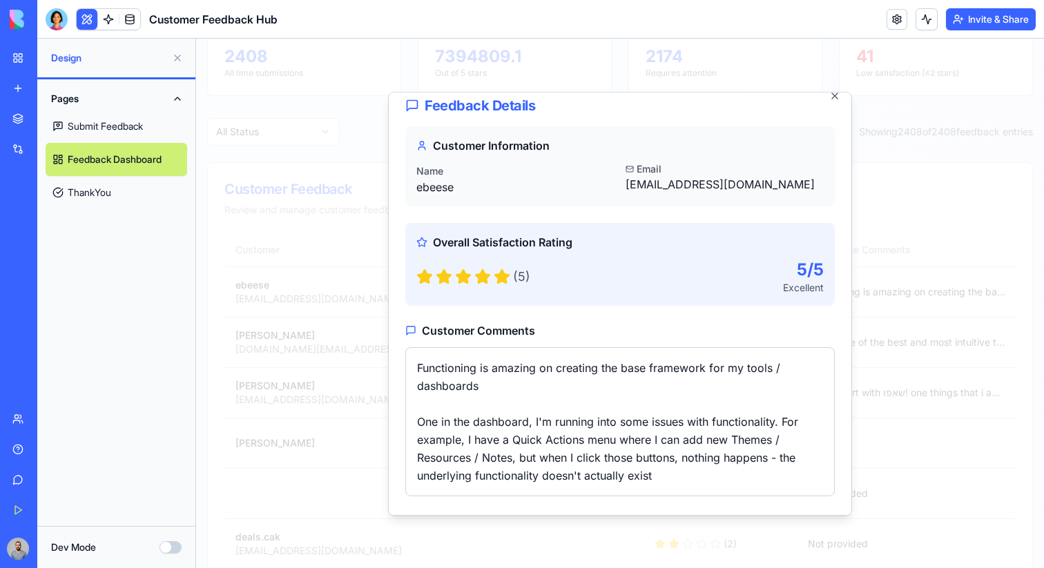
scroll to position [6, 0]
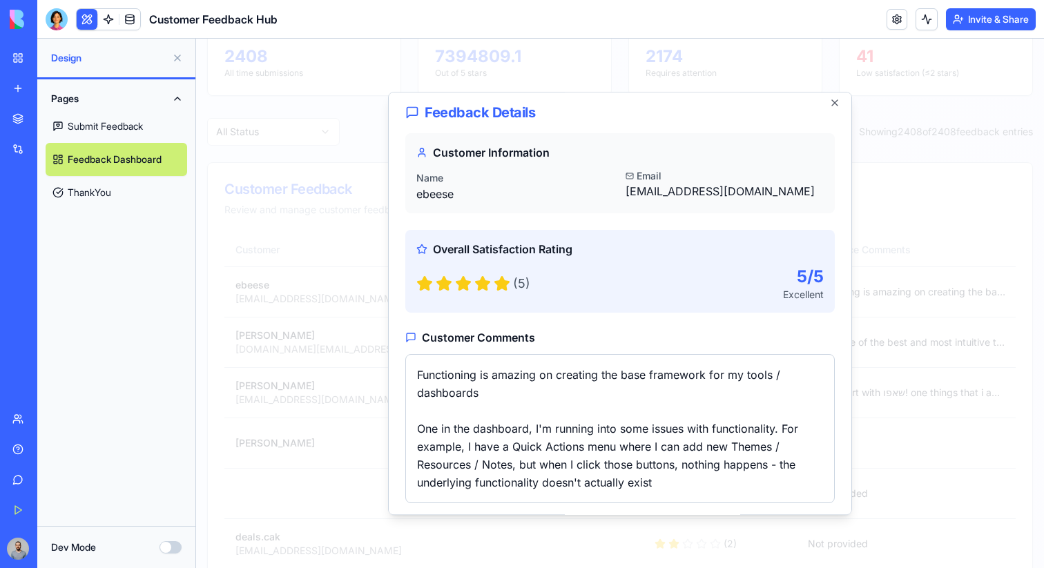
click at [901, 404] on div at bounding box center [620, 304] width 848 height 530
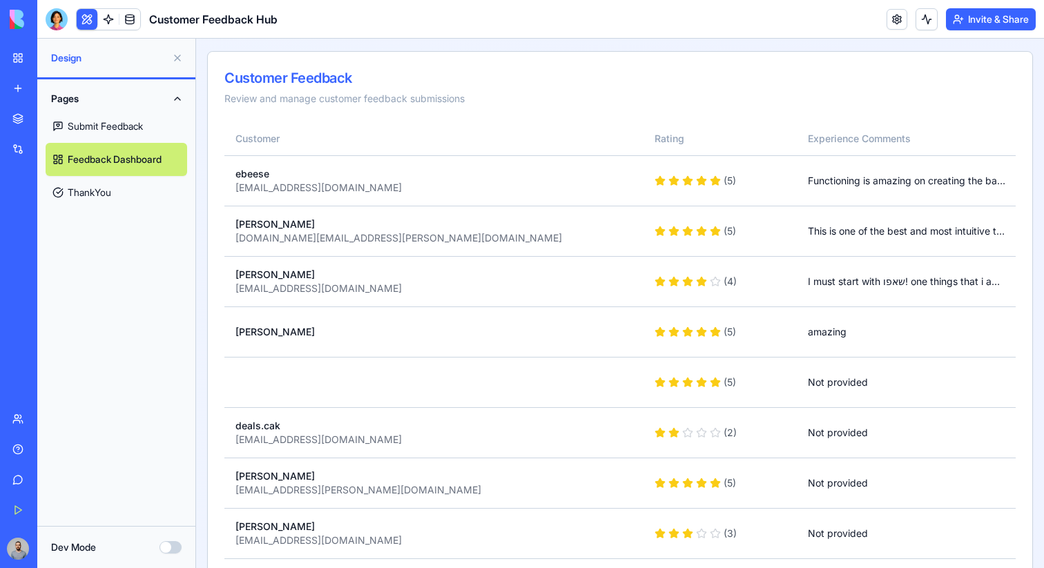
scroll to position [343, 0]
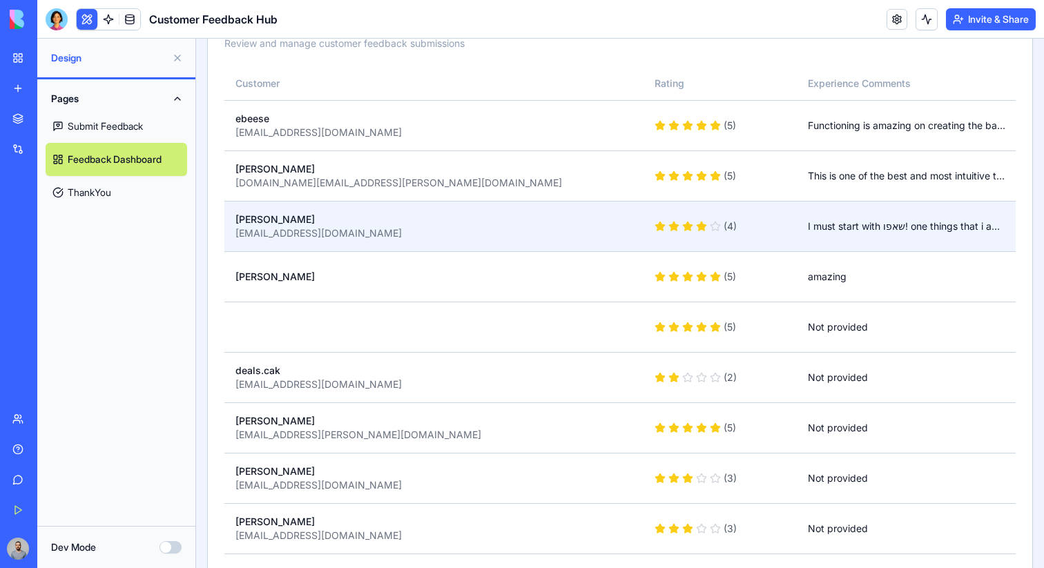
click at [789, 216] on td "( 4 )" at bounding box center [720, 226] width 153 height 50
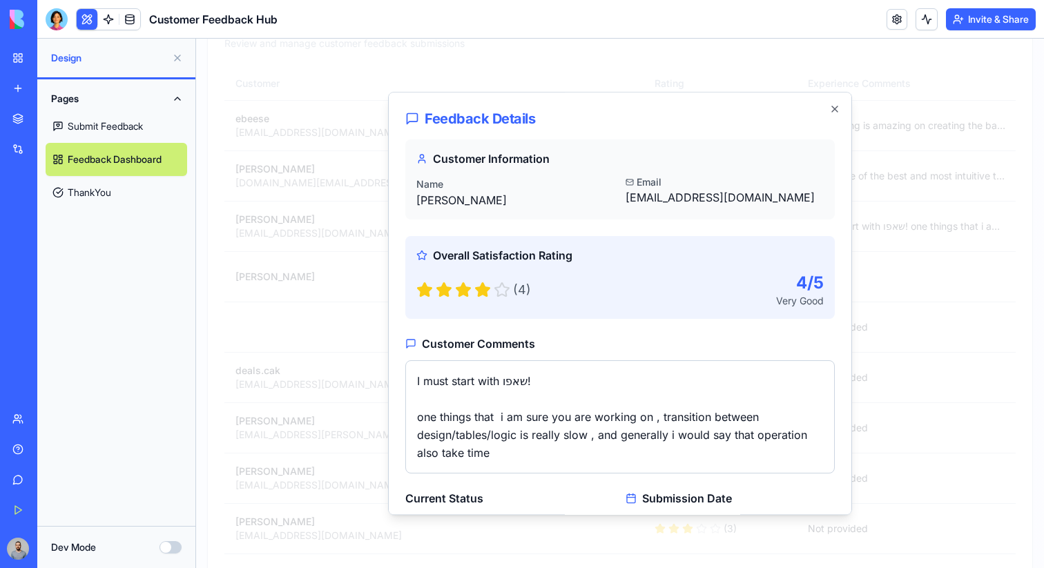
click at [912, 414] on div at bounding box center [620, 304] width 848 height 530
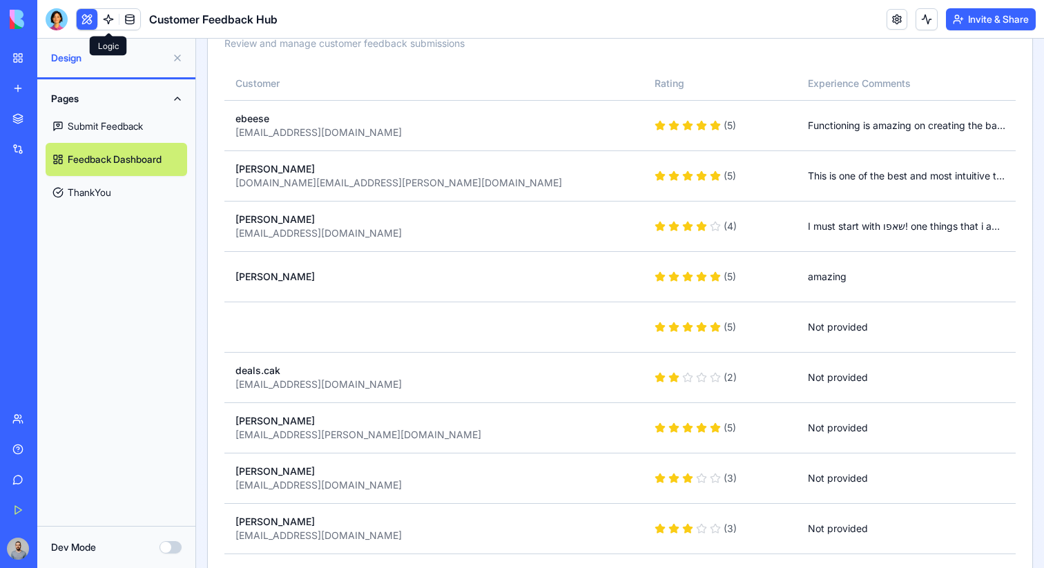
click at [111, 23] on link at bounding box center [108, 19] width 21 height 21
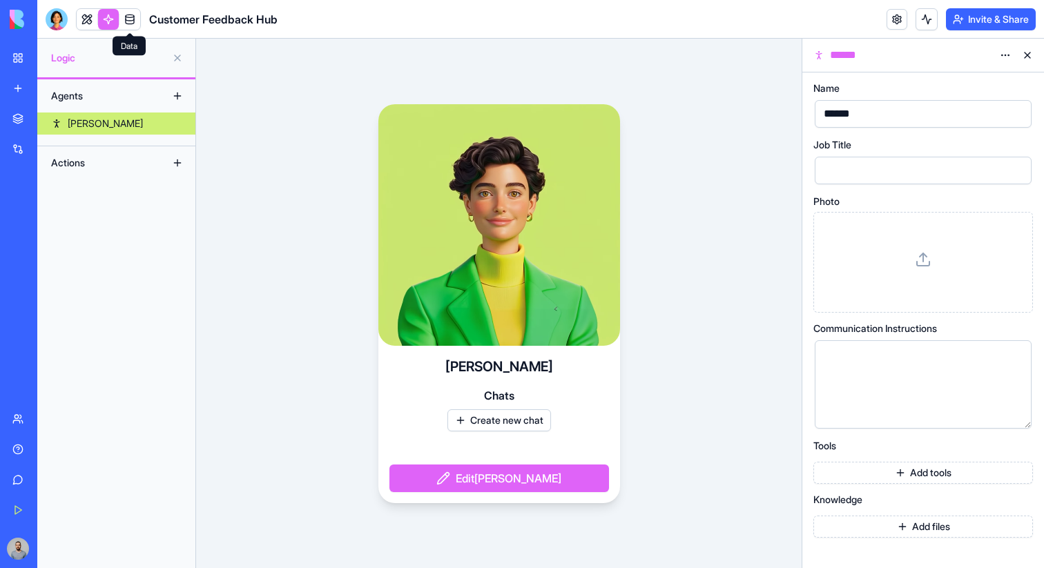
click at [127, 15] on link at bounding box center [129, 19] width 21 height 21
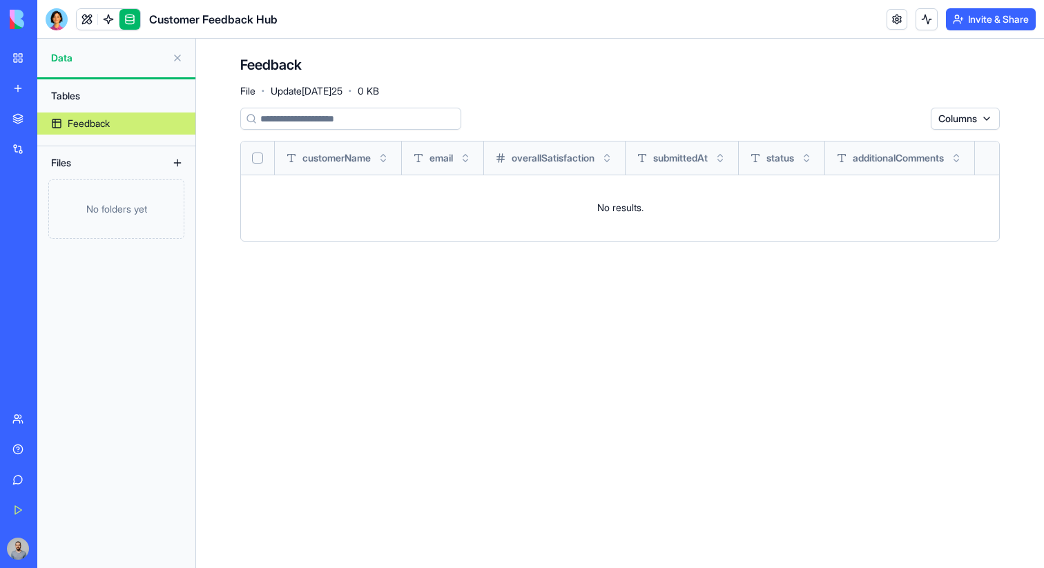
click at [111, 17] on link at bounding box center [108, 19] width 21 height 21
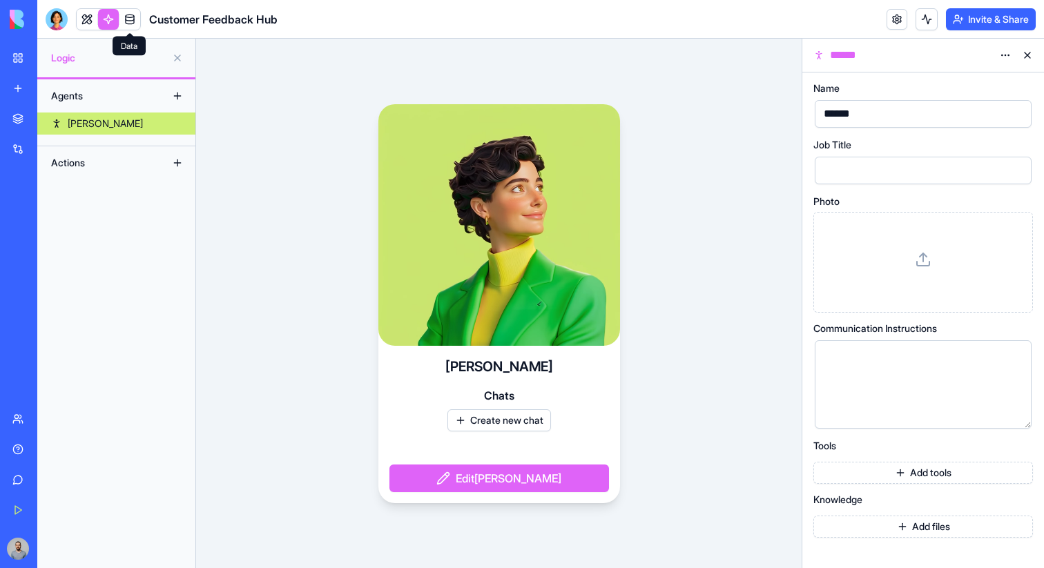
click at [131, 21] on link at bounding box center [129, 19] width 21 height 21
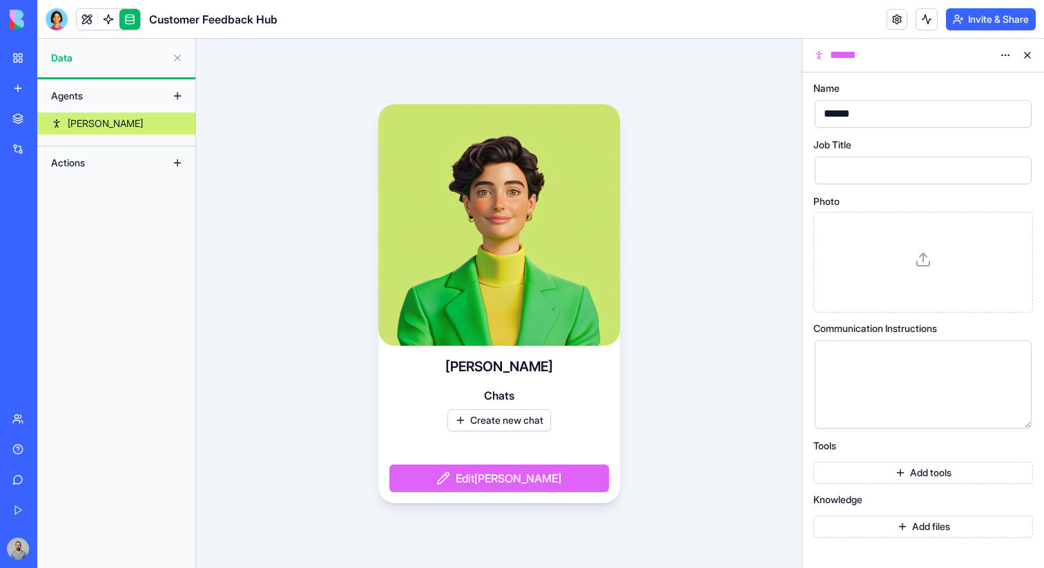
click at [89, 12] on link at bounding box center [87, 19] width 21 height 21
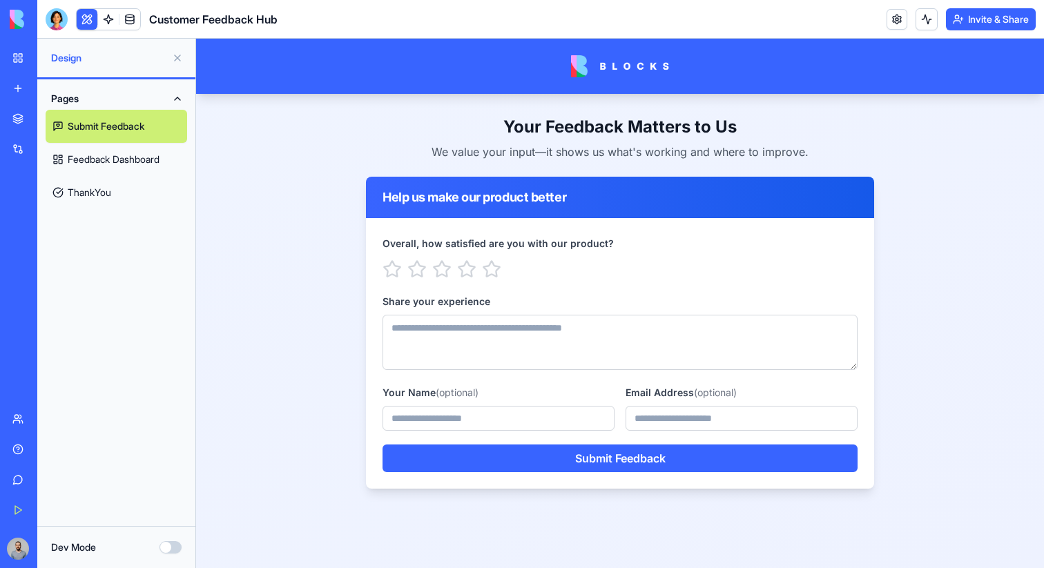
click at [100, 164] on link "Feedback Dashboard" at bounding box center [117, 159] width 142 height 33
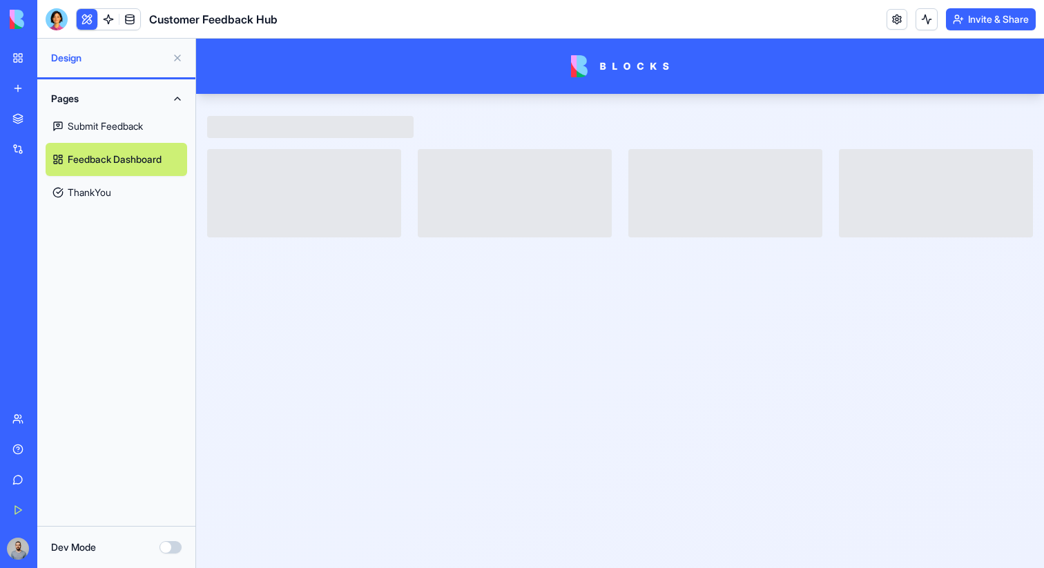
click at [23, 59] on link "My Workspace" at bounding box center [31, 58] width 55 height 28
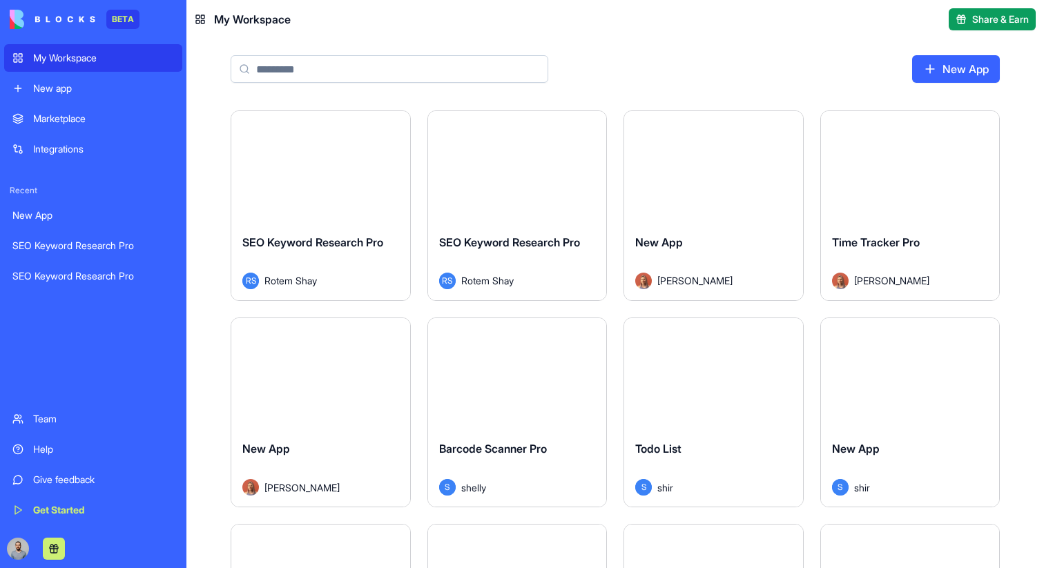
click at [298, 188] on div "Launch" at bounding box center [320, 167] width 179 height 112
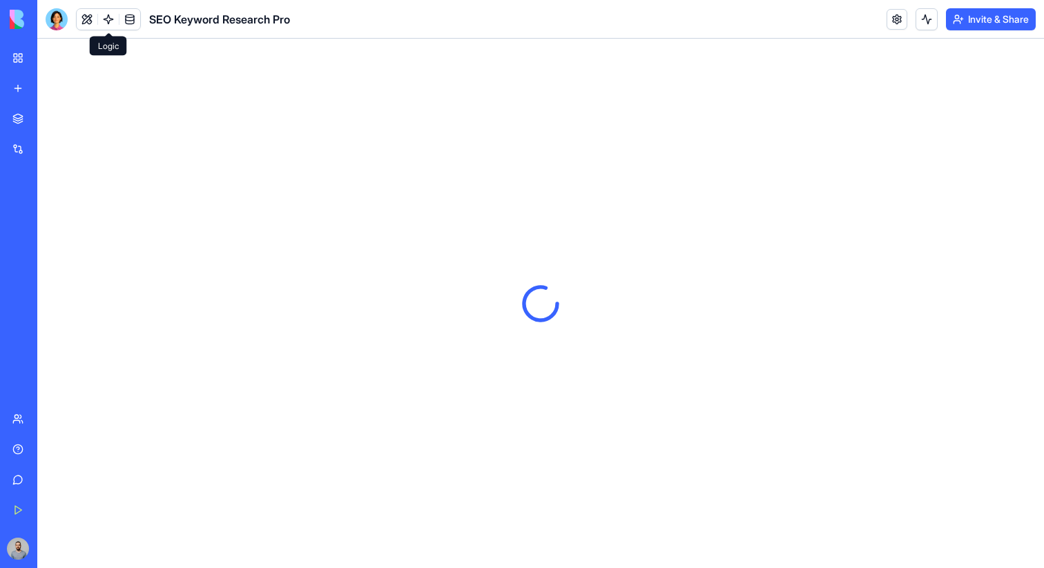
click at [114, 22] on link at bounding box center [108, 19] width 21 height 21
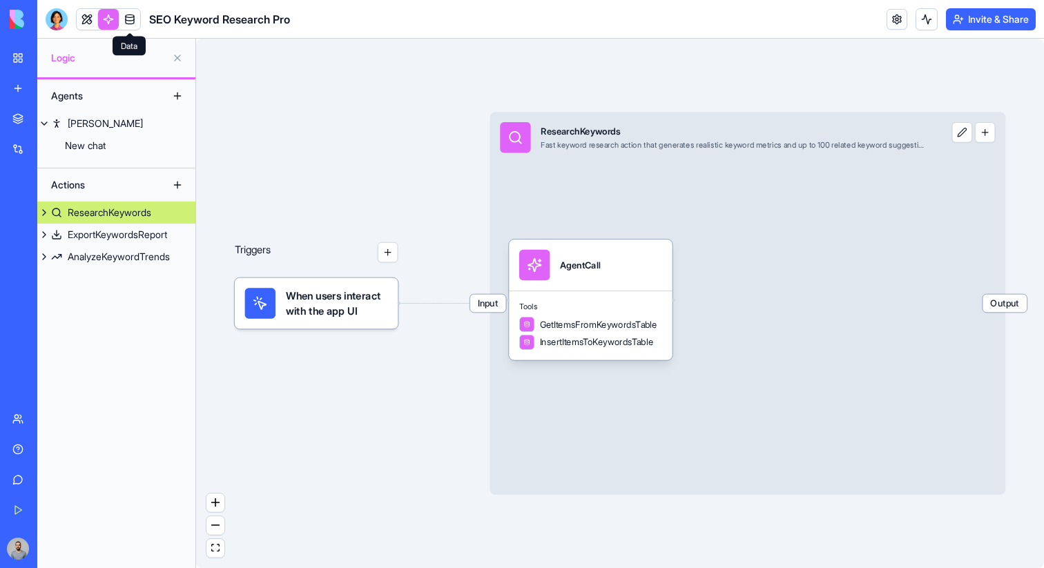
click at [126, 19] on link at bounding box center [129, 19] width 21 height 21
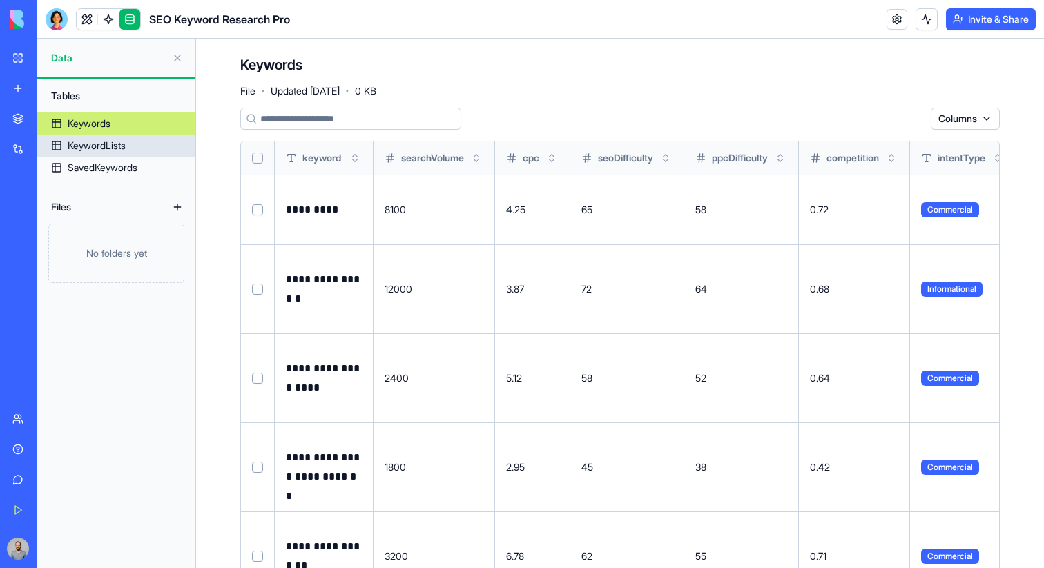
click at [137, 146] on link "KeywordLists" at bounding box center [116, 146] width 158 height 22
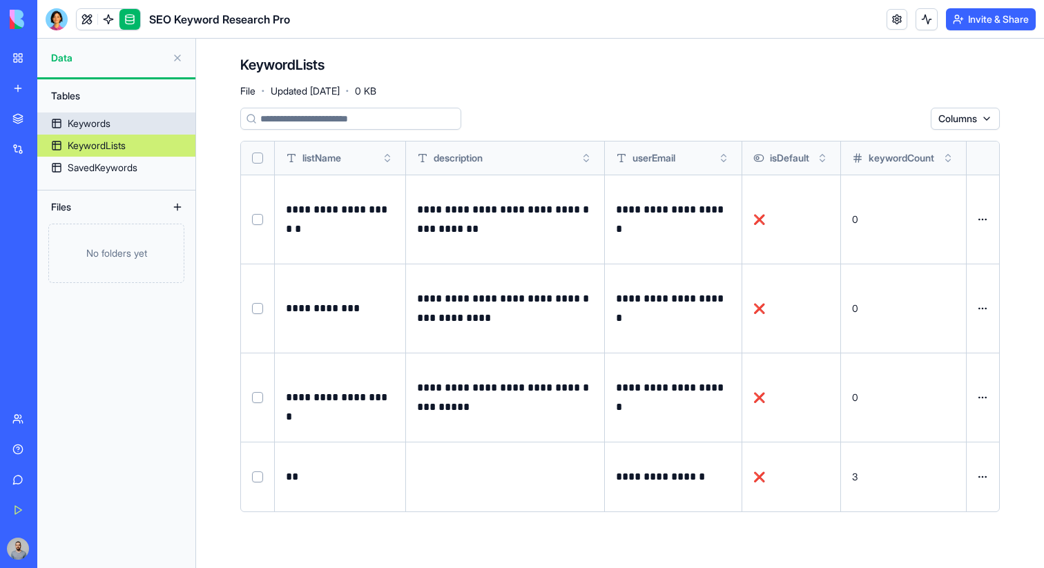
click at [100, 117] on div "Keywords" at bounding box center [89, 124] width 43 height 14
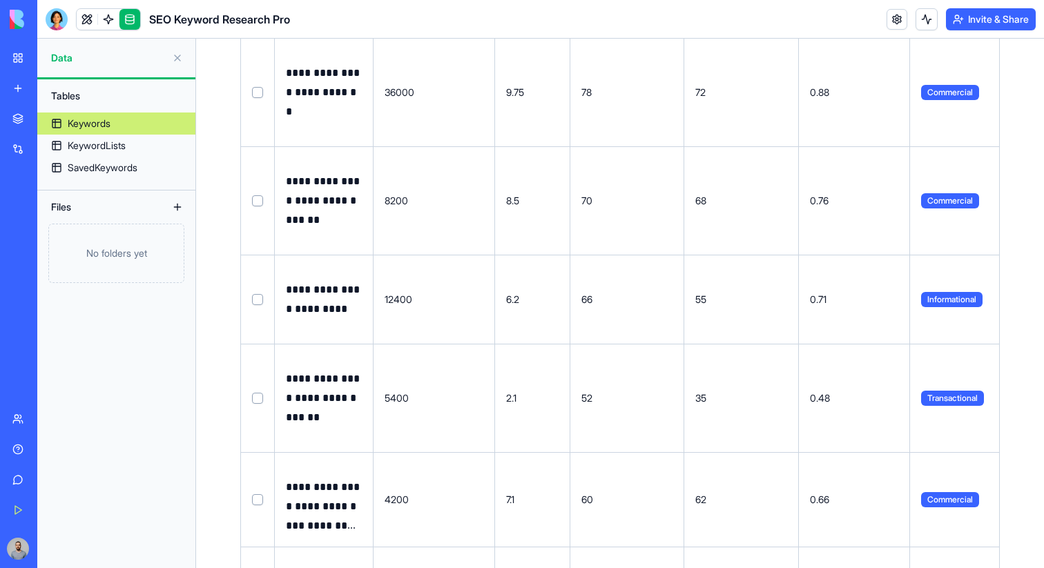
scroll to position [763, 0]
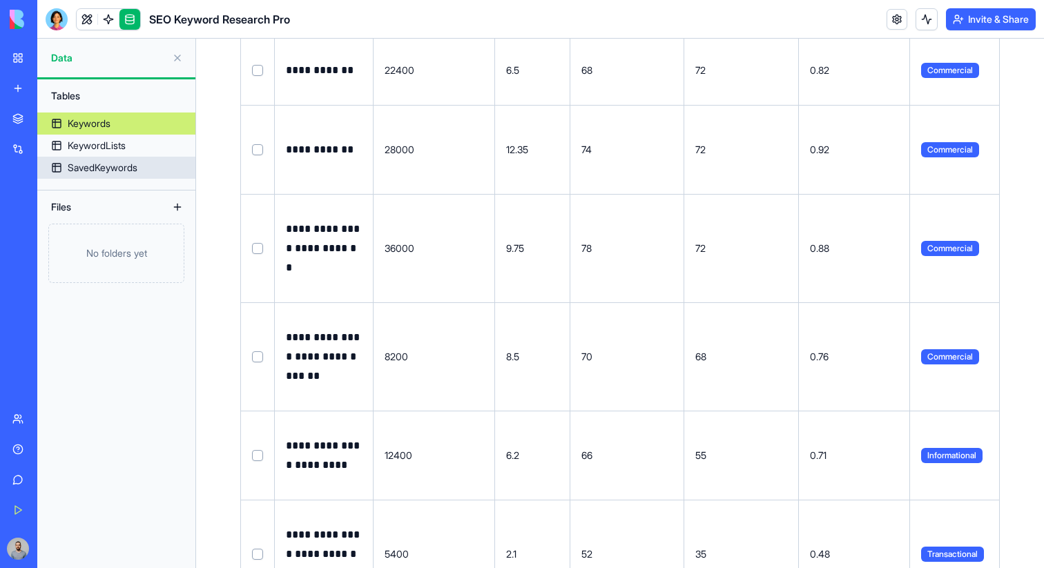
click at [102, 164] on div "SavedKeywords" at bounding box center [103, 168] width 70 height 14
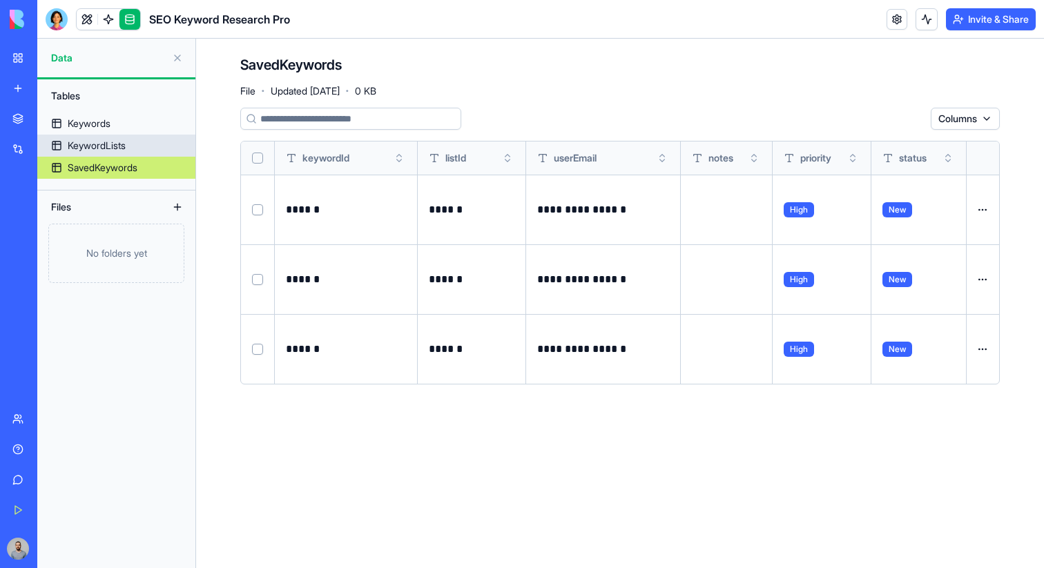
click at [141, 148] on link "KeywordLists" at bounding box center [116, 146] width 158 height 22
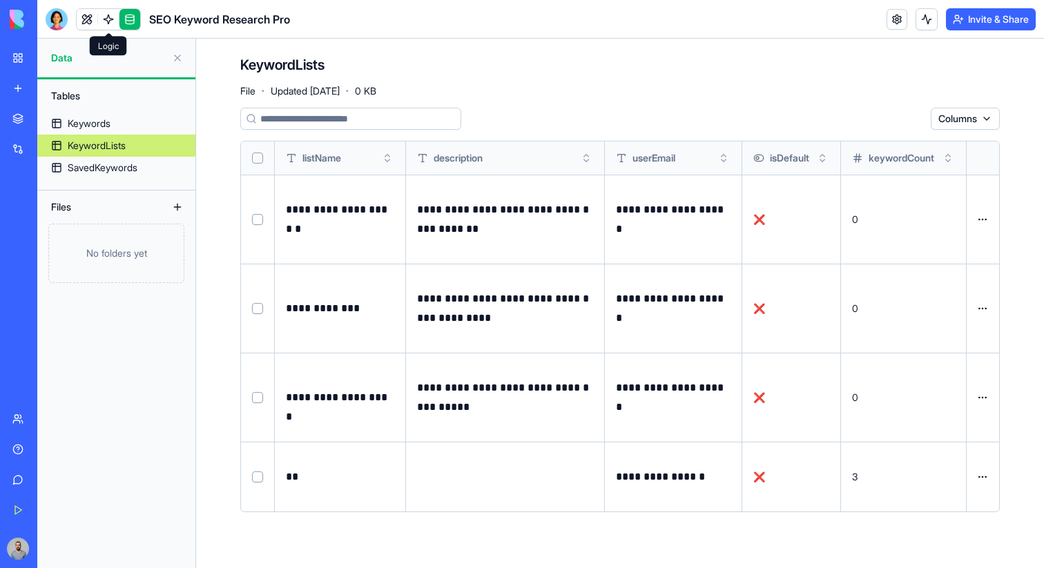
click at [108, 16] on link at bounding box center [108, 19] width 21 height 21
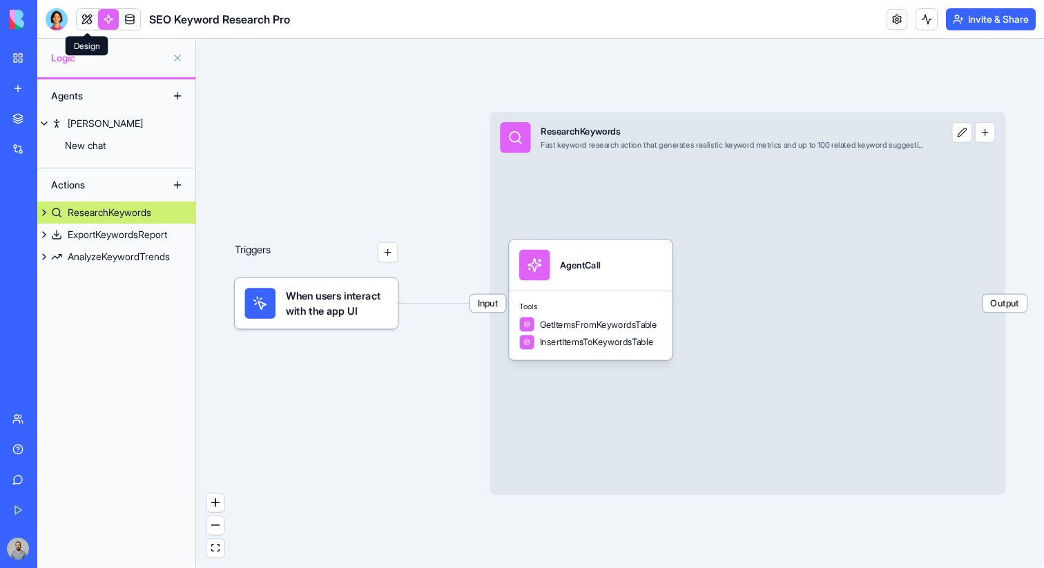
click at [79, 11] on link at bounding box center [87, 19] width 21 height 21
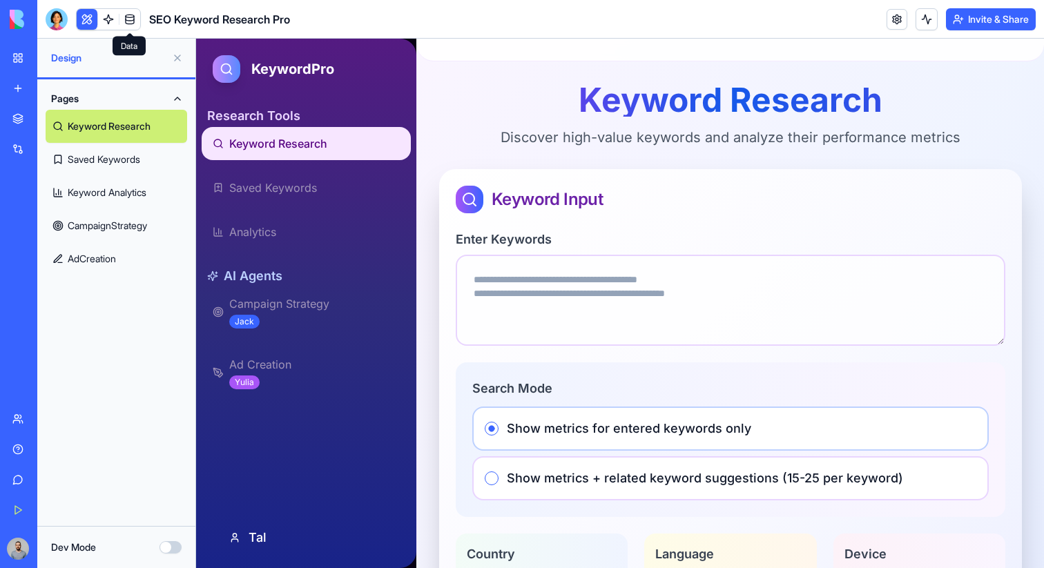
click at [133, 23] on link at bounding box center [129, 19] width 21 height 21
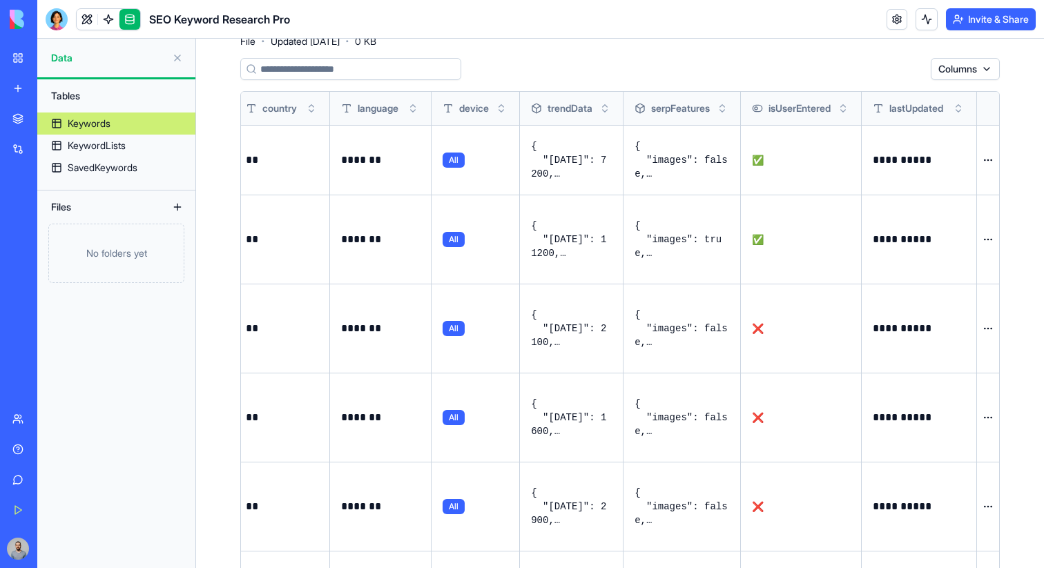
scroll to position [84, 0]
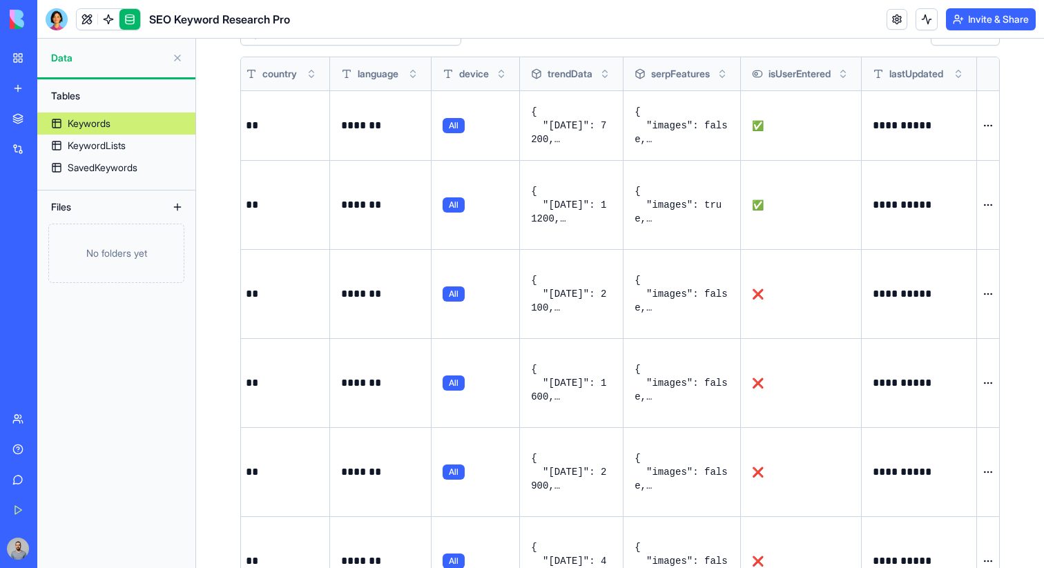
click at [0, 0] on button at bounding box center [0, 0] width 0 height 0
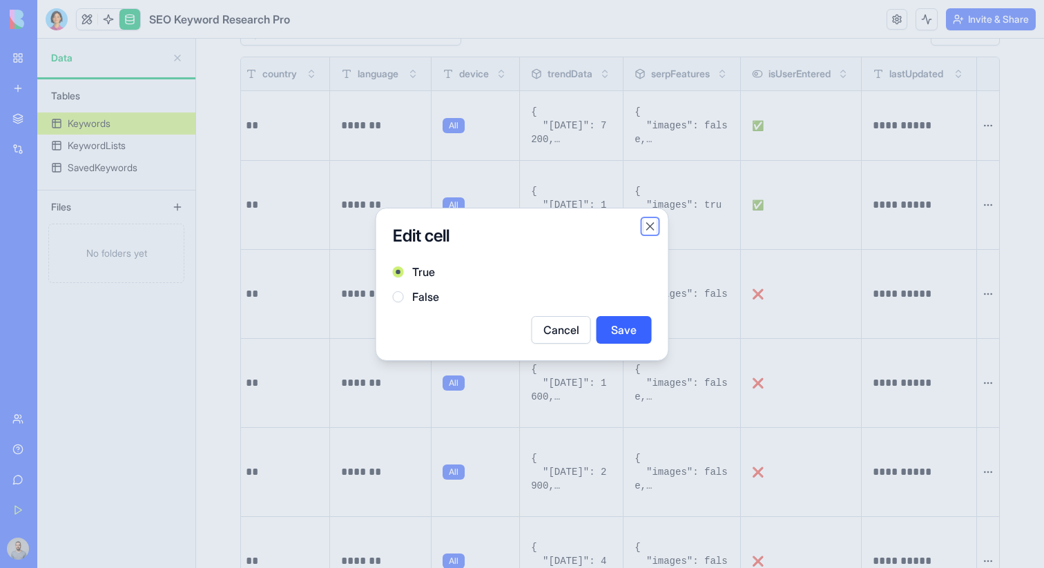
click at [653, 227] on button "Close" at bounding box center [651, 227] width 14 height 14
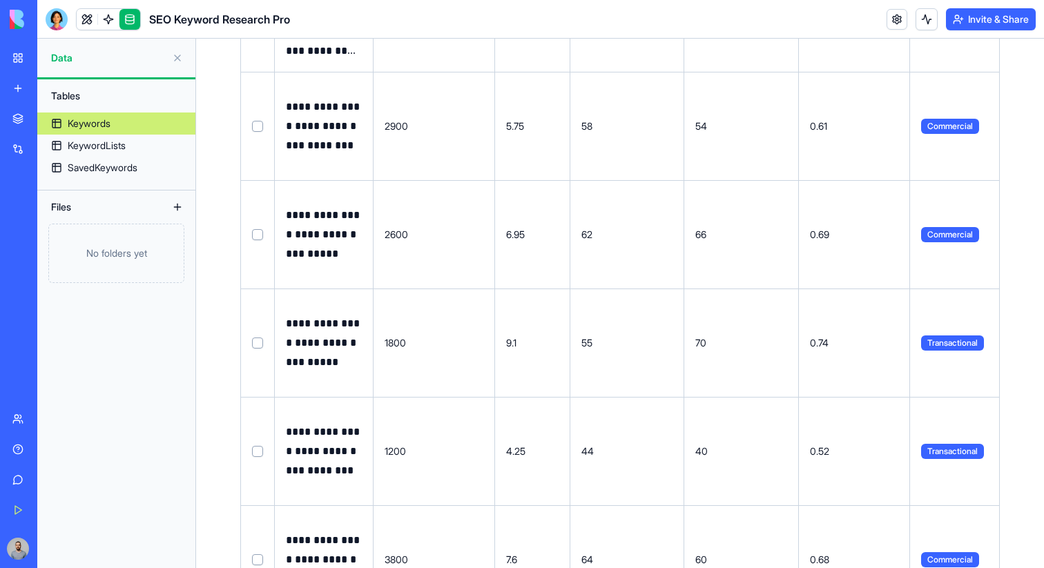
scroll to position [1711, 0]
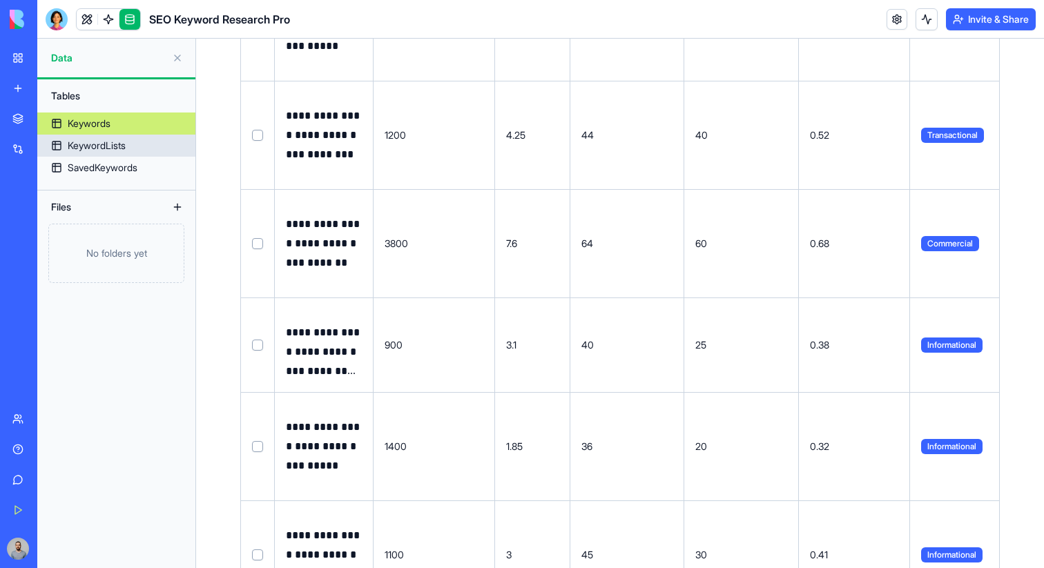
click at [137, 138] on link "KeywordLists" at bounding box center [116, 146] width 158 height 22
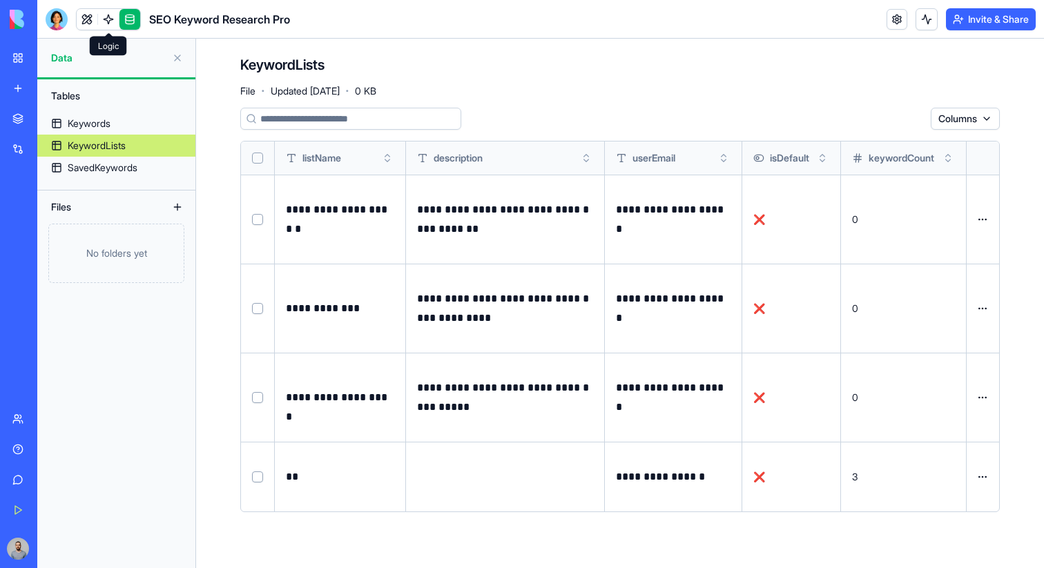
click at [113, 23] on link at bounding box center [108, 19] width 21 height 21
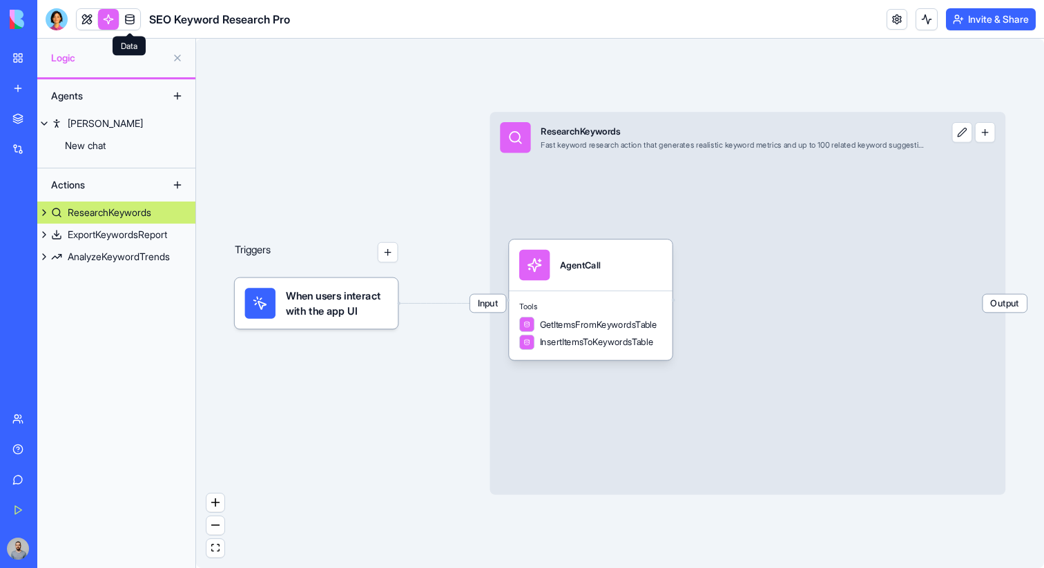
click at [130, 20] on link at bounding box center [129, 19] width 21 height 21
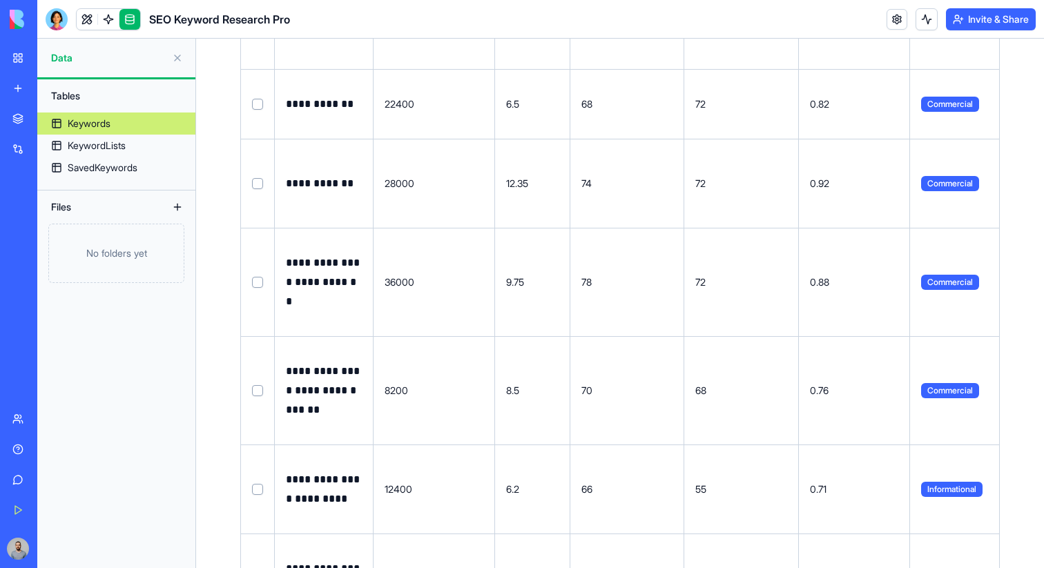
scroll to position [749, 0]
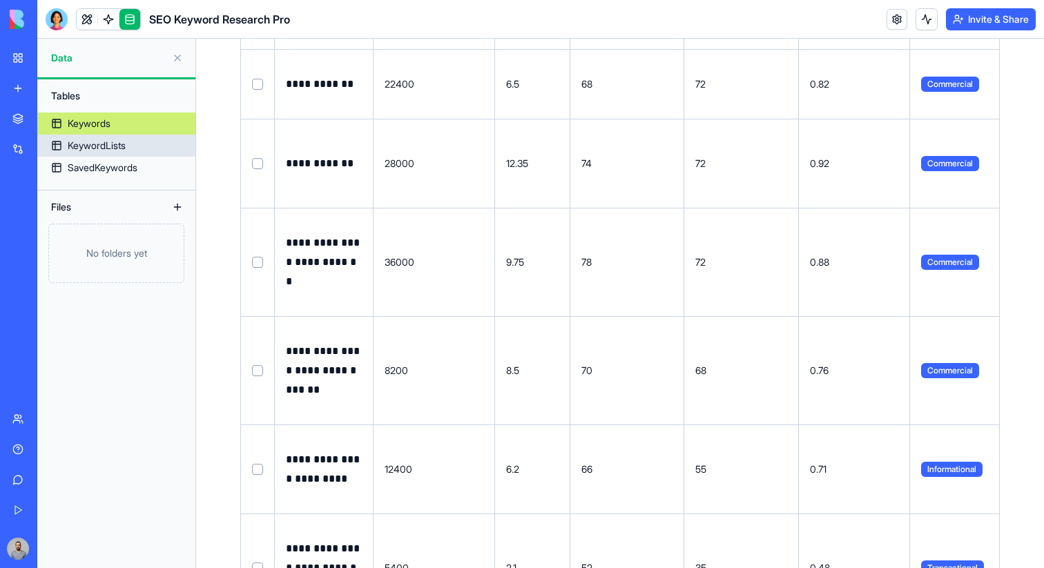
click at [113, 151] on div "KeywordLists" at bounding box center [97, 146] width 58 height 14
